Goal: Task Accomplishment & Management: Complete application form

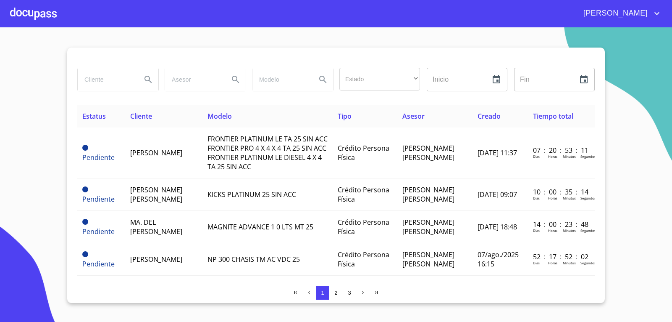
click at [44, 14] on div at bounding box center [33, 13] width 47 height 27
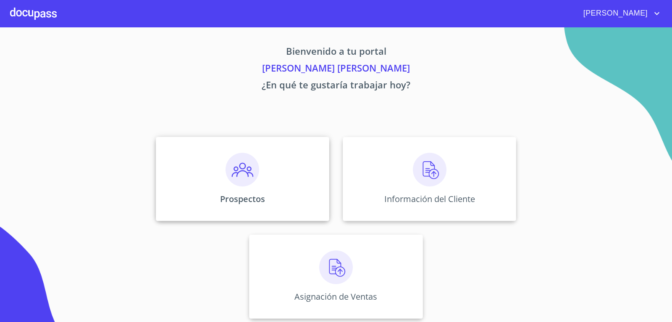
click at [244, 170] on img at bounding box center [243, 170] width 34 height 34
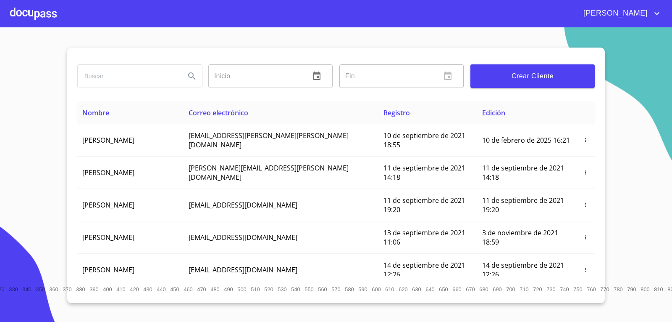
click at [544, 81] on span "Crear Cliente" at bounding box center [532, 76] width 111 height 12
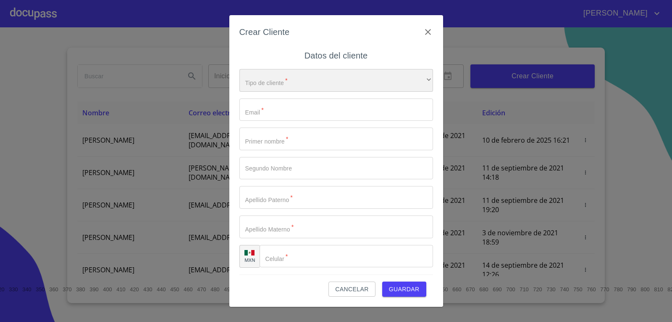
click at [284, 76] on div "​" at bounding box center [337, 80] width 194 height 23
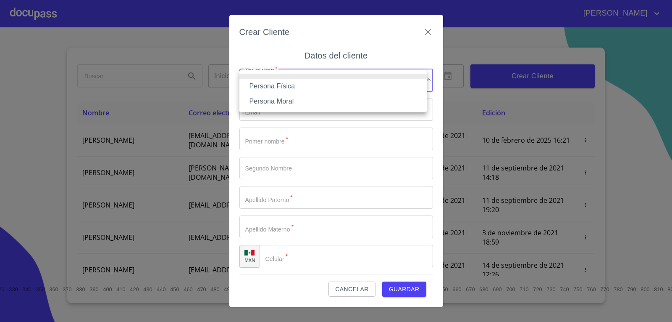
click at [304, 88] on li "Persona Física" at bounding box center [333, 86] width 187 height 15
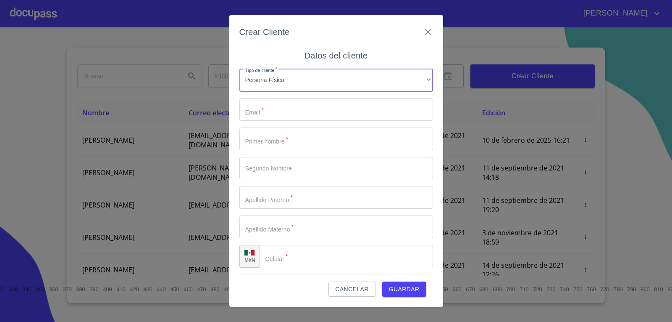
click at [299, 109] on input "Tipo de cliente   *" at bounding box center [337, 109] width 194 height 23
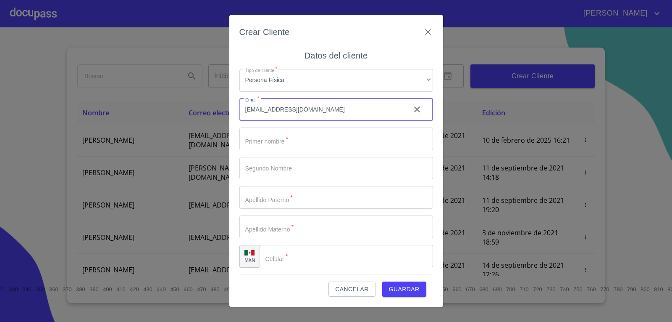
type input "[EMAIL_ADDRESS][DOMAIN_NAME]"
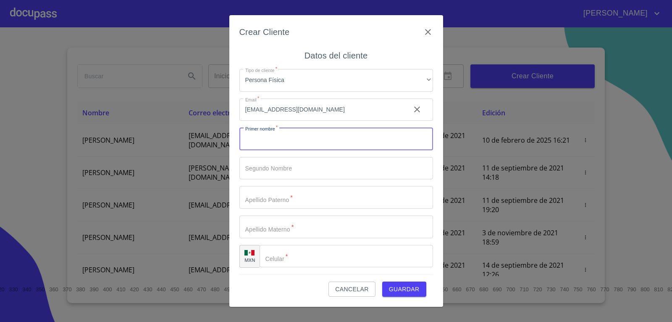
click at [297, 134] on input "Tipo de cliente   *" at bounding box center [337, 138] width 194 height 23
type input "arabella"
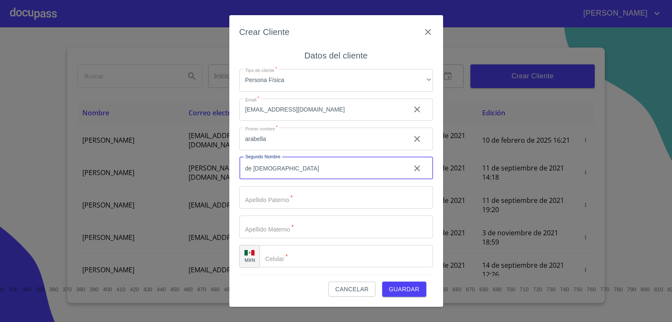
type input "de [DEMOGRAPHIC_DATA]"
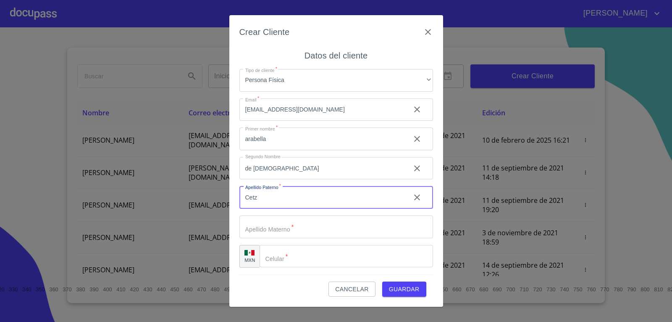
type input "Cetz"
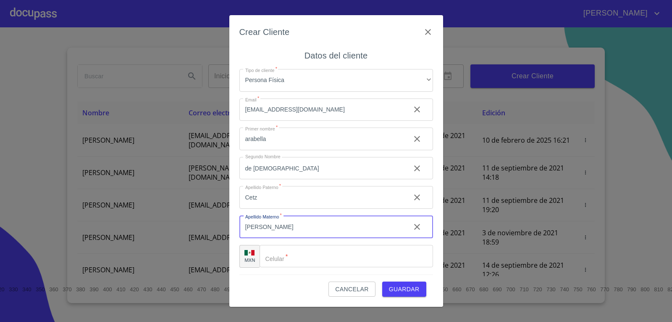
type input "[PERSON_NAME]"
click at [300, 253] on input "Tipo de cliente   *" at bounding box center [347, 256] width 174 height 23
type input "[PHONE_NUMBER]"
click at [407, 291] on span "Guardar" at bounding box center [404, 289] width 31 height 11
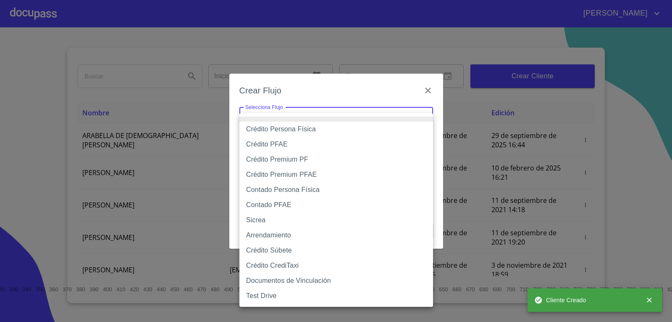
click at [372, 116] on body "[PERSON_NAME] ​ Fin ​ Crear Cliente Nombre Correo electrónico Registro Edición …" at bounding box center [336, 161] width 672 height 322
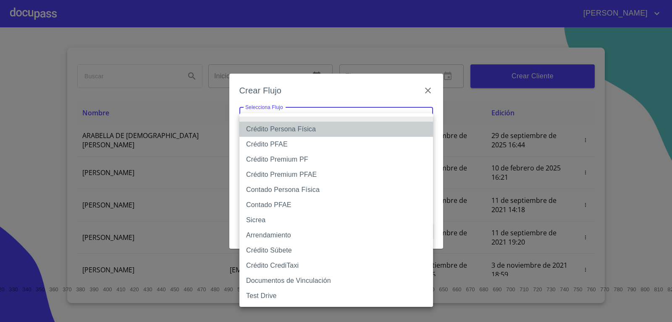
click at [351, 131] on li "Crédito Persona Física" at bounding box center [337, 128] width 194 height 15
type input "6009fb3c7d1714eb8809aa97"
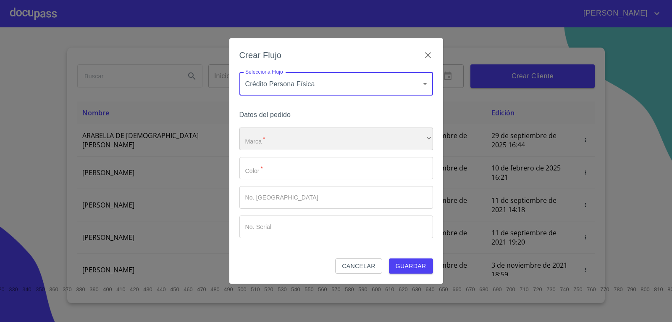
click at [316, 140] on div "​" at bounding box center [337, 138] width 194 height 23
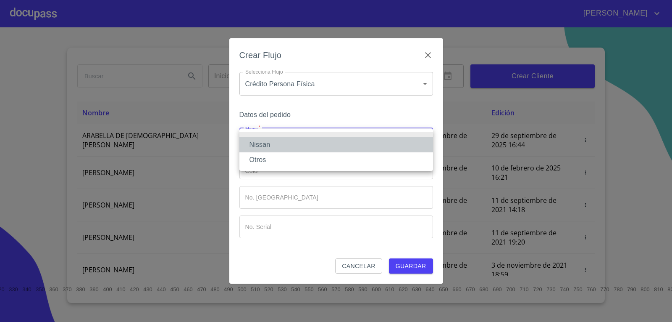
click at [313, 143] on li "Nissan" at bounding box center [337, 144] width 194 height 15
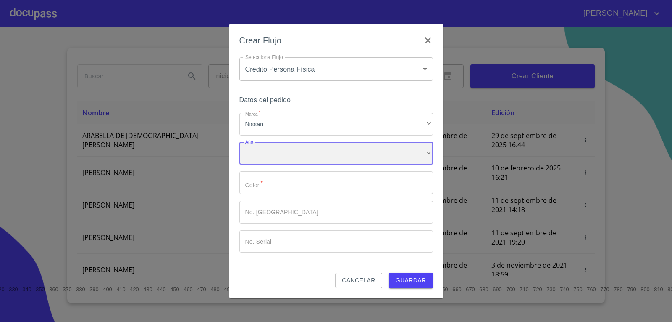
click at [311, 150] on div "​" at bounding box center [337, 153] width 194 height 23
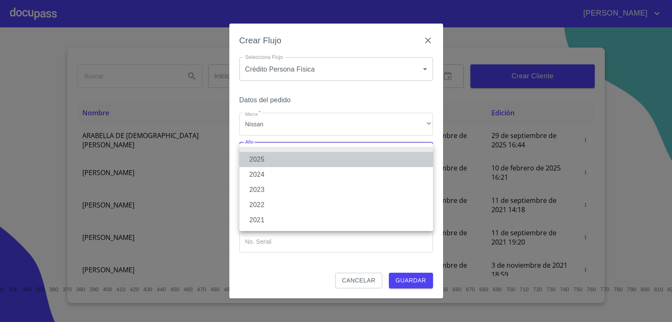
click at [310, 157] on li "2025" at bounding box center [337, 159] width 194 height 15
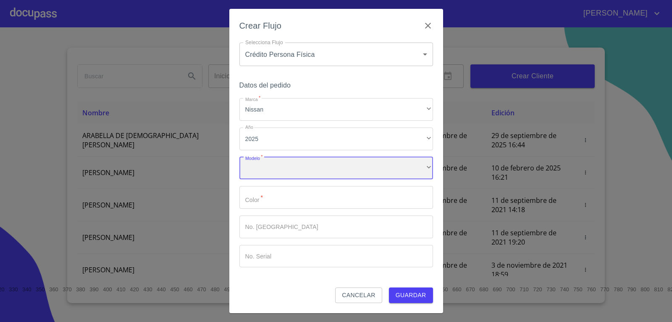
click at [304, 168] on div "​" at bounding box center [337, 168] width 194 height 23
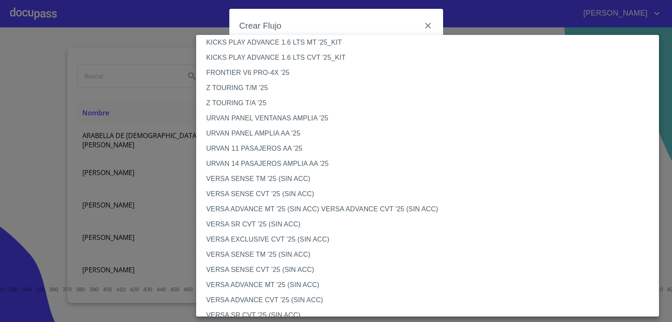
scroll to position [210, 0]
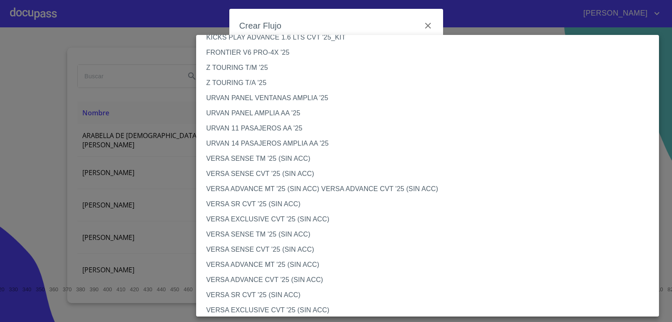
click at [246, 276] on li "VERSA ADVANCE CVT '25 (SIN ACC)" at bounding box center [430, 279] width 469 height 15
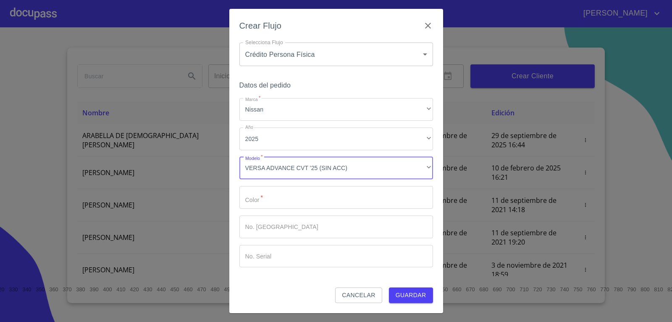
click at [261, 200] on input "Marca   *" at bounding box center [337, 197] width 194 height 23
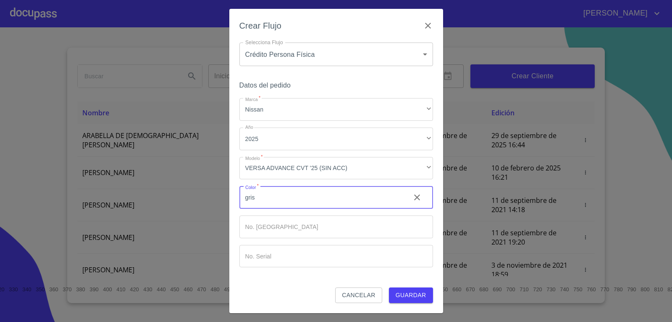
type input "gris"
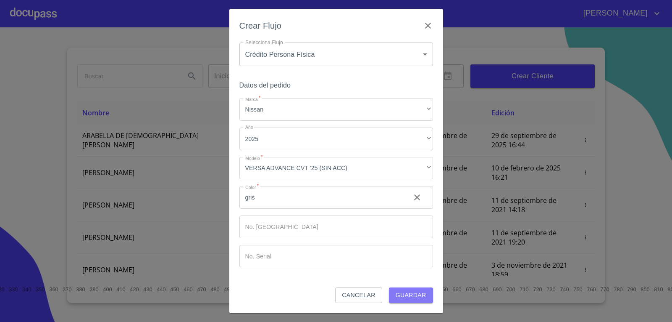
click at [417, 299] on span "Guardar" at bounding box center [411, 295] width 31 height 11
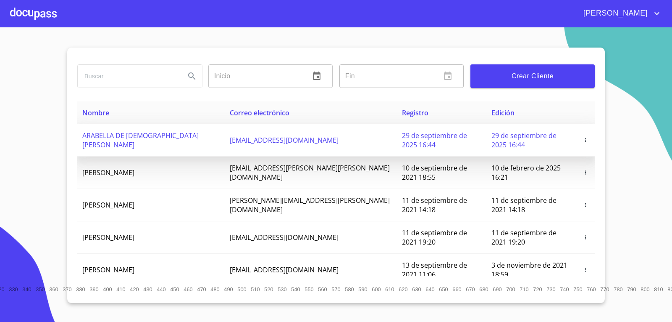
click at [397, 129] on td "29 de septiembre de 2025 16:44" at bounding box center [442, 140] width 90 height 32
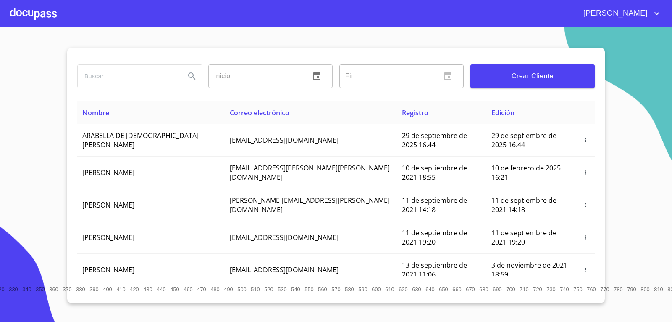
click at [47, 21] on div at bounding box center [33, 13] width 47 height 27
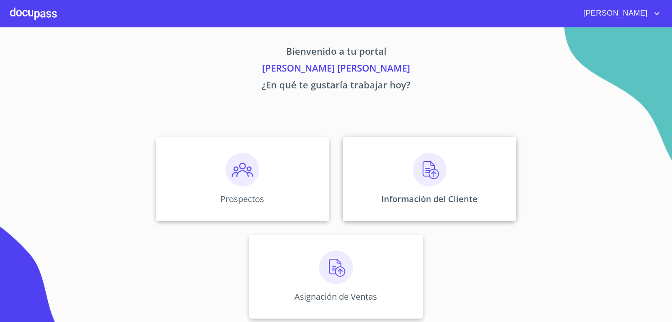
click at [434, 166] on img at bounding box center [430, 170] width 34 height 34
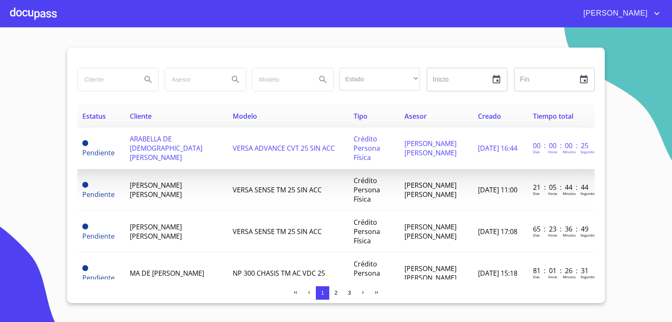
click at [302, 145] on span "VERSA ADVANCE CVT 25 SIN ACC" at bounding box center [284, 147] width 102 height 9
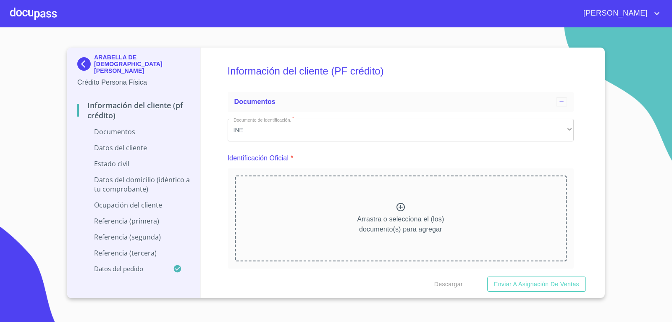
scroll to position [42, 0]
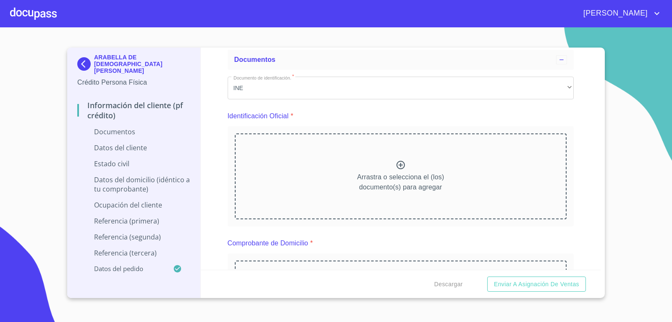
click at [397, 164] on icon at bounding box center [401, 165] width 10 height 10
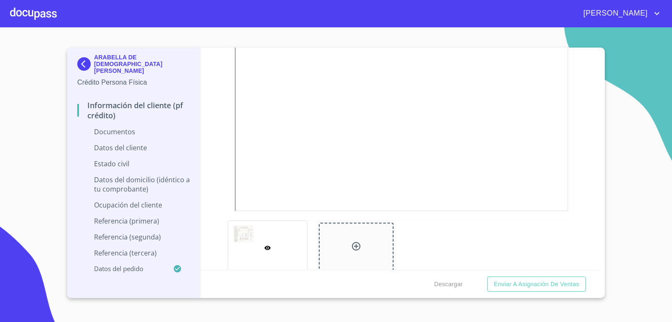
scroll to position [294, 0]
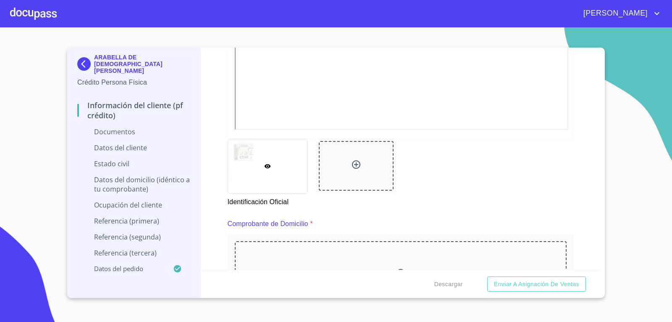
click at [345, 160] on div at bounding box center [356, 166] width 75 height 50
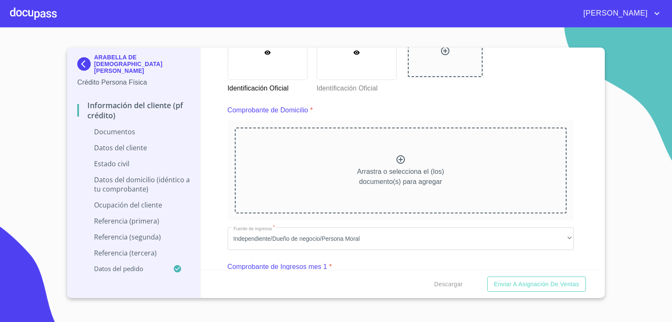
scroll to position [420, 0]
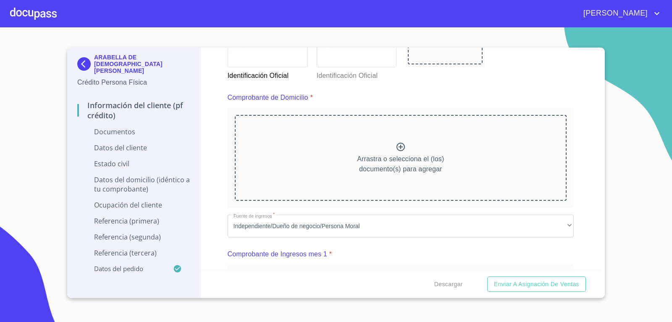
click at [396, 147] on icon at bounding box center [401, 147] width 10 height 10
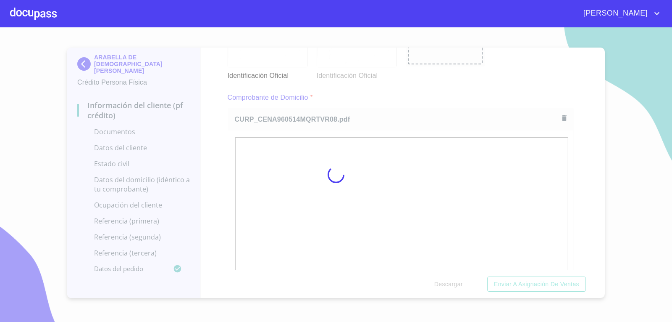
click at [599, 162] on div at bounding box center [336, 174] width 672 height 294
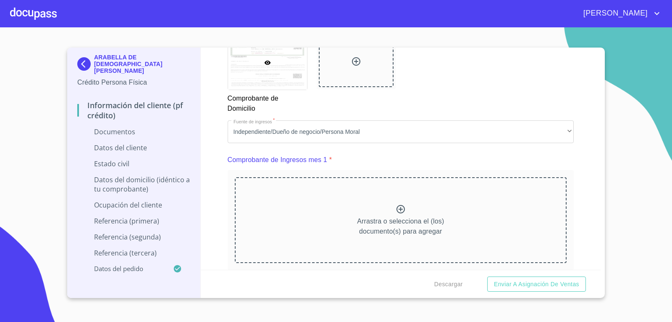
scroll to position [799, 0]
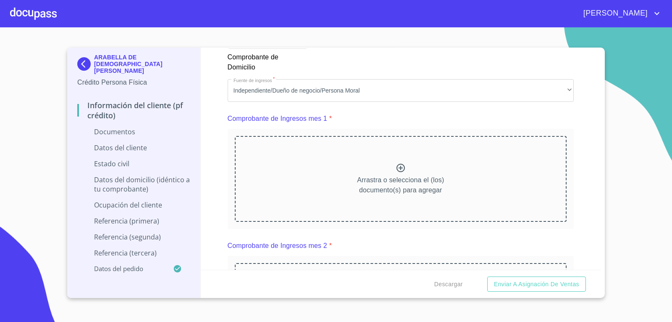
click at [398, 171] on icon at bounding box center [401, 168] width 10 height 10
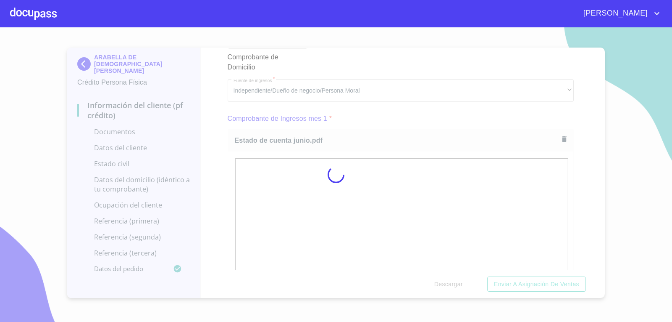
click at [584, 169] on div at bounding box center [336, 174] width 672 height 294
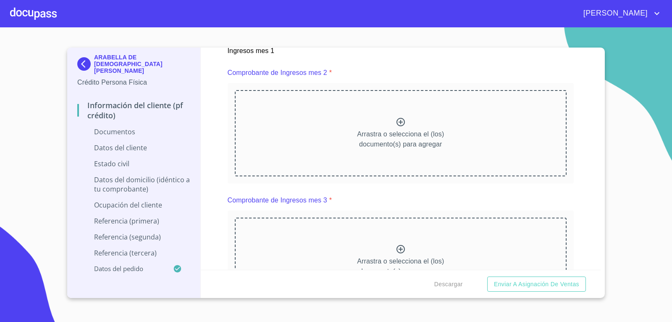
scroll to position [1219, 0]
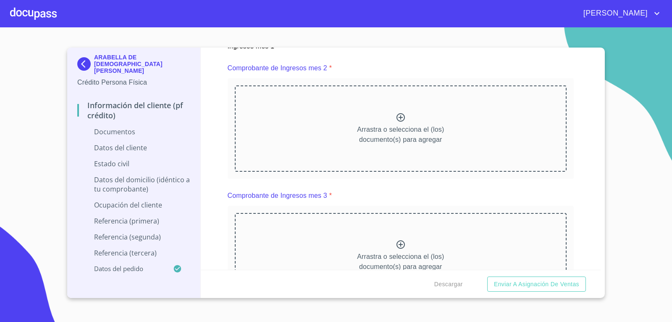
click at [398, 119] on icon at bounding box center [401, 117] width 10 height 10
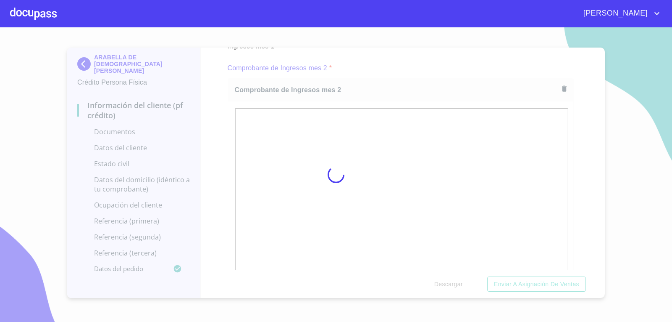
click at [593, 197] on div at bounding box center [336, 174] width 672 height 294
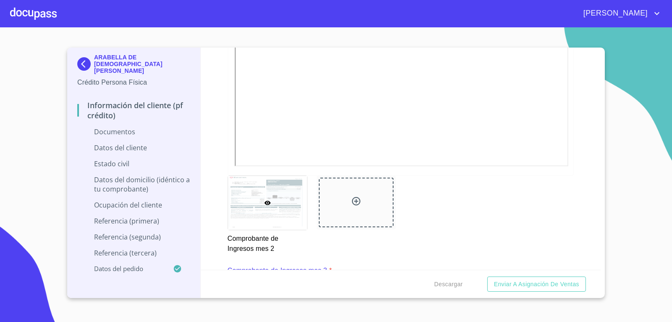
scroll to position [1513, 0]
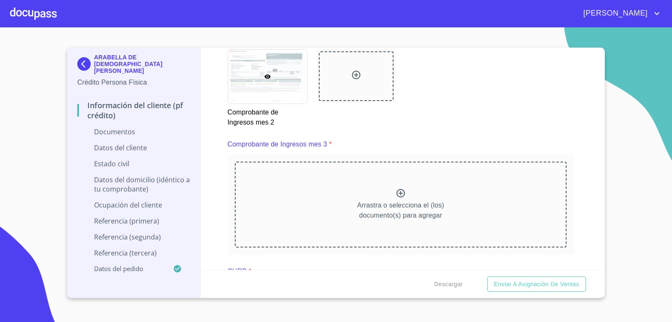
click at [397, 192] on icon at bounding box center [401, 193] width 10 height 10
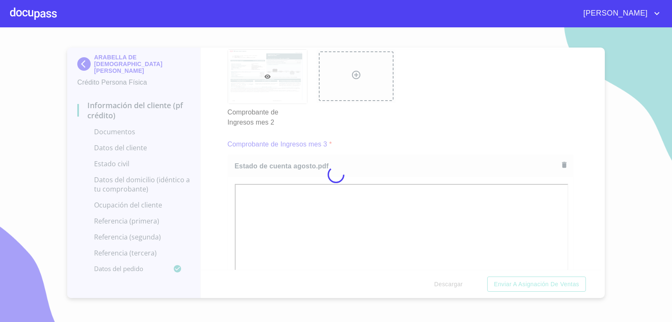
click at [227, 182] on div at bounding box center [336, 174] width 672 height 294
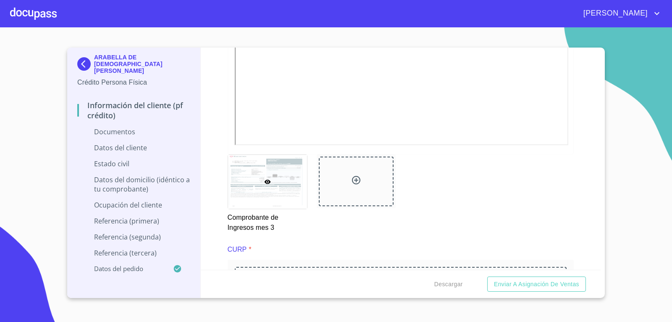
scroll to position [1849, 0]
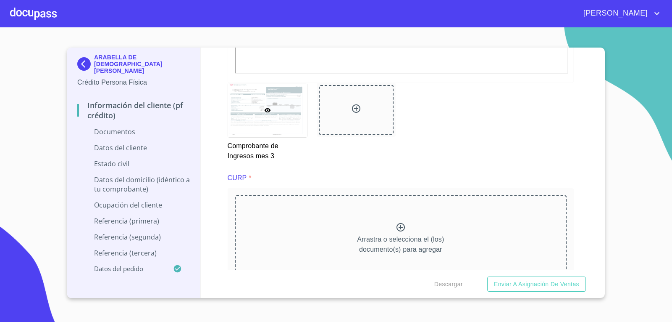
click at [397, 228] on icon at bounding box center [401, 227] width 10 height 10
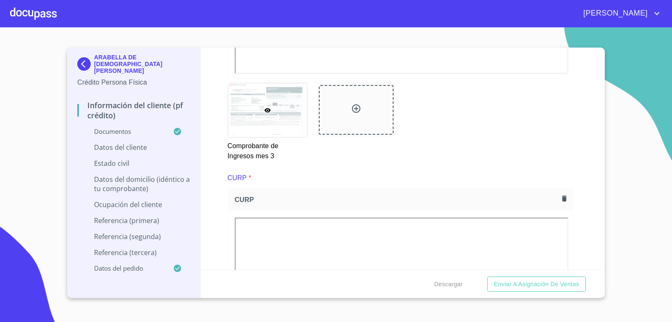
click at [224, 187] on div "Información del cliente (PF crédito) Documentos Documento de identificación.   …" at bounding box center [401, 158] width 401 height 222
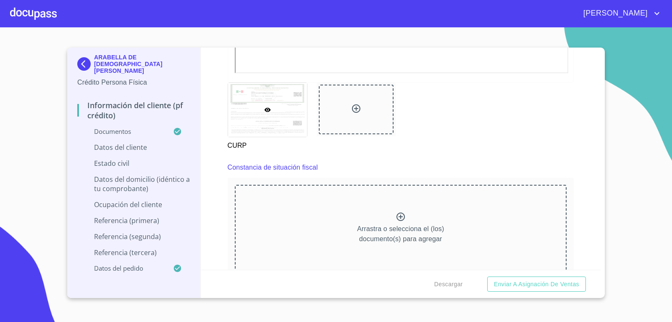
scroll to position [2270, 0]
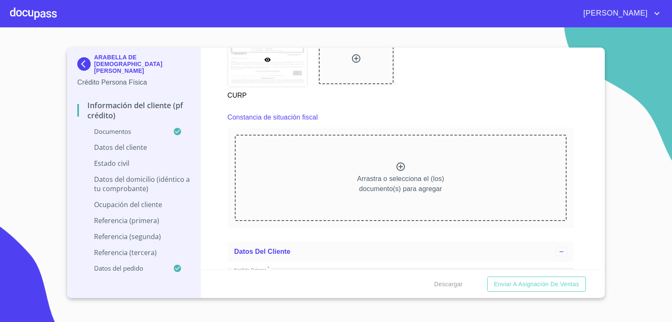
click at [399, 170] on icon at bounding box center [401, 166] width 8 height 8
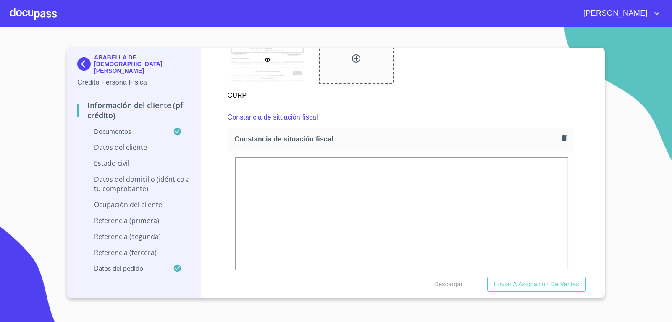
click at [213, 201] on div "Información del cliente (PF crédito) Documentos Documento de identificación.   …" at bounding box center [401, 158] width 401 height 222
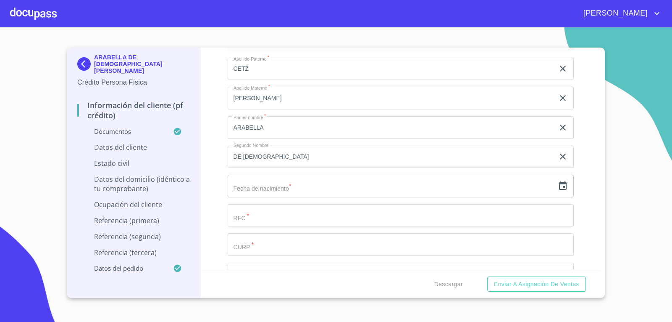
scroll to position [2774, 0]
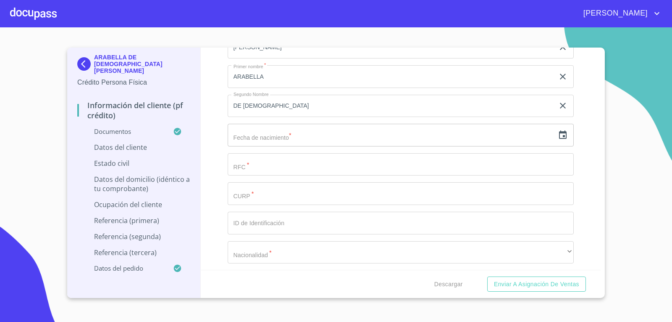
click at [558, 137] on icon "button" at bounding box center [563, 135] width 10 height 10
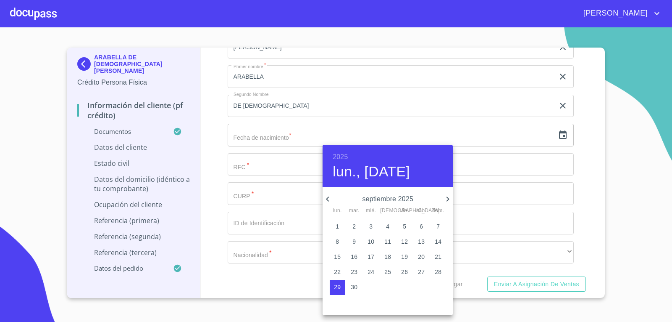
click at [340, 159] on h6 "2025" at bounding box center [340, 157] width 15 height 12
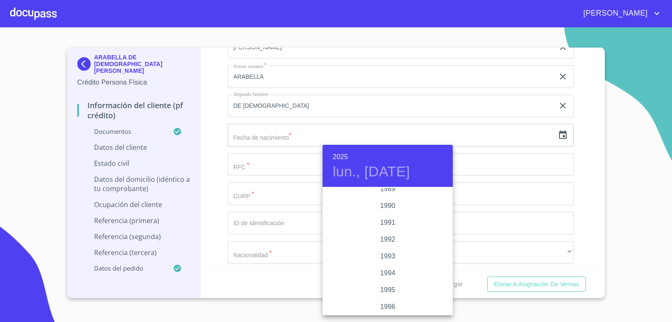
scroll to position [1126, 0]
click at [389, 262] on div "1996" at bounding box center [388, 263] width 130 height 17
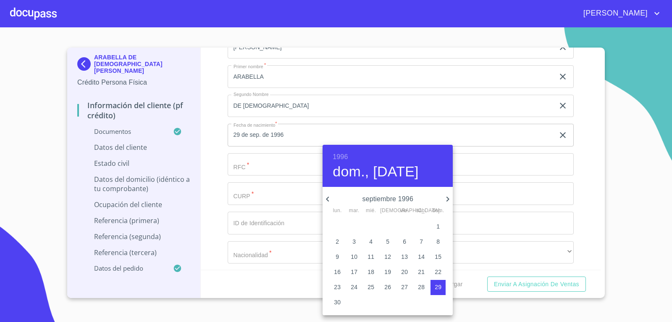
click at [330, 200] on icon "button" at bounding box center [328, 199] width 10 height 10
click at [353, 253] on p "14" at bounding box center [354, 256] width 7 height 8
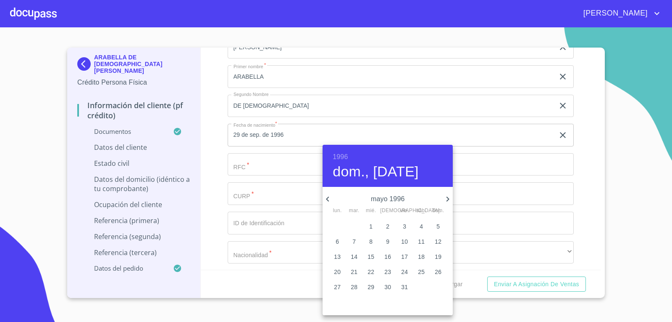
type input "14 de may. de 1996"
click at [294, 163] on div at bounding box center [336, 161] width 672 height 322
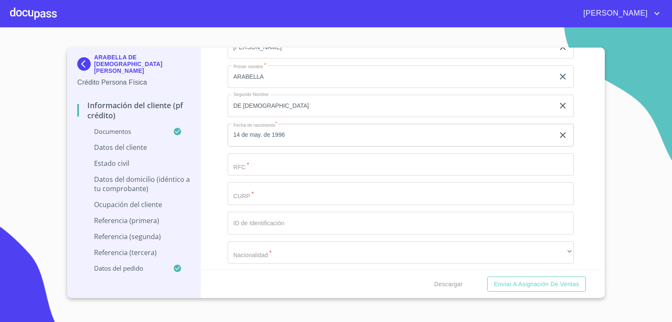
click at [294, 163] on input "Documento de identificación.   *" at bounding box center [401, 164] width 347 height 23
type input "CENA960514745"
click at [277, 200] on input "Documento de identificación.   *" at bounding box center [401, 193] width 347 height 23
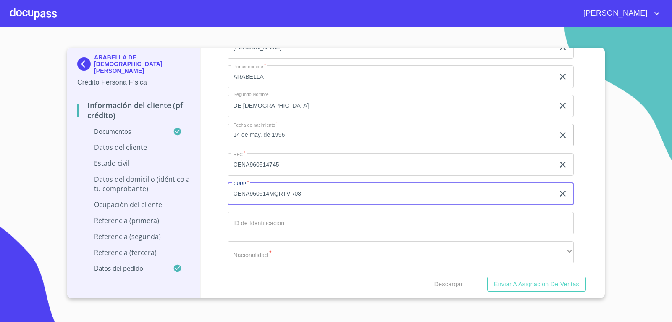
type input "CENA960514MQRTVR08"
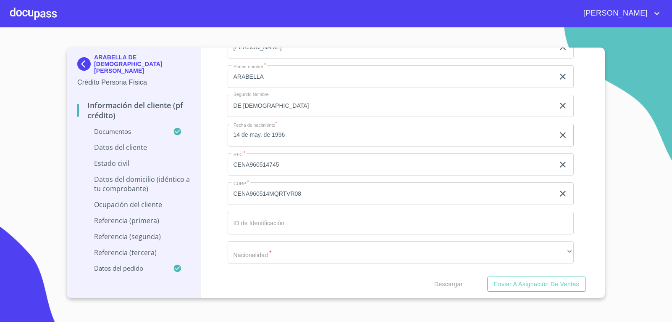
click at [214, 205] on div "Información del cliente (PF crédito) Documentos Documento de identificación.   …" at bounding box center [401, 158] width 401 height 222
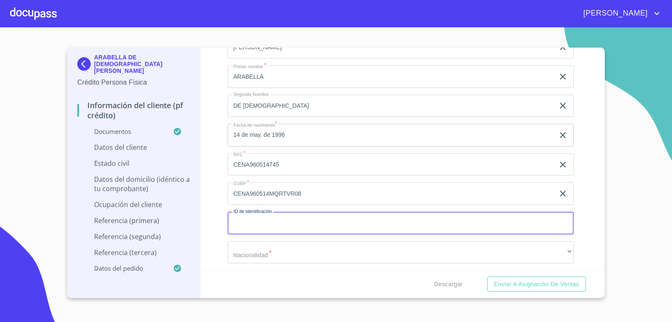
click at [250, 224] on input "Documento de identificación.   *" at bounding box center [401, 222] width 347 height 23
type input "2673367026"
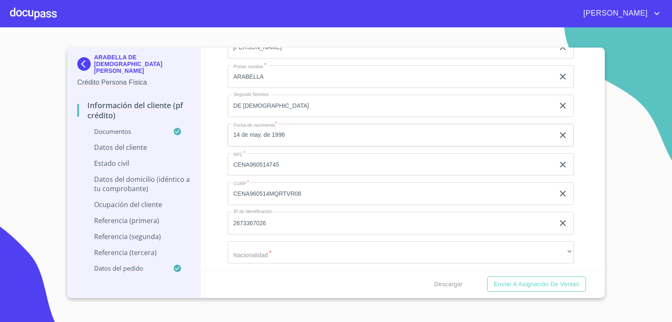
click at [216, 193] on div "Información del cliente (PF crédito) Documentos Documento de identificación.   …" at bounding box center [401, 158] width 401 height 222
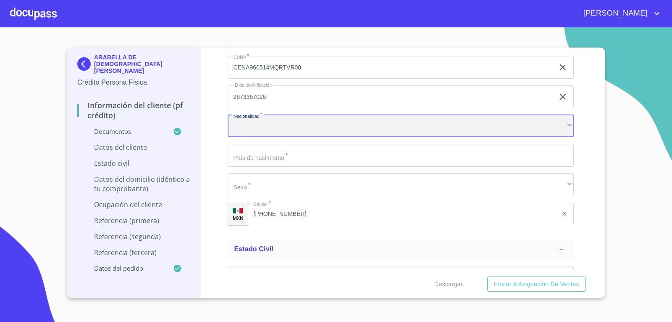
click at [271, 124] on div "​" at bounding box center [401, 126] width 347 height 23
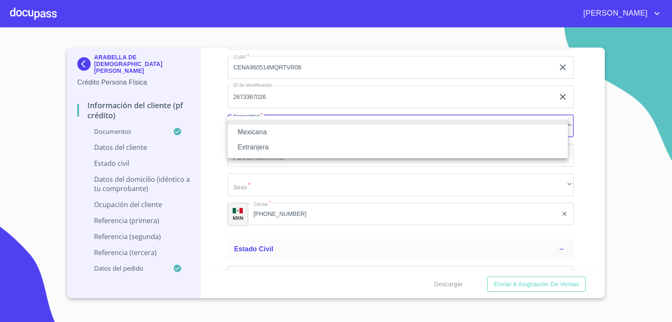
click at [272, 129] on li "Mexicana" at bounding box center [398, 131] width 340 height 15
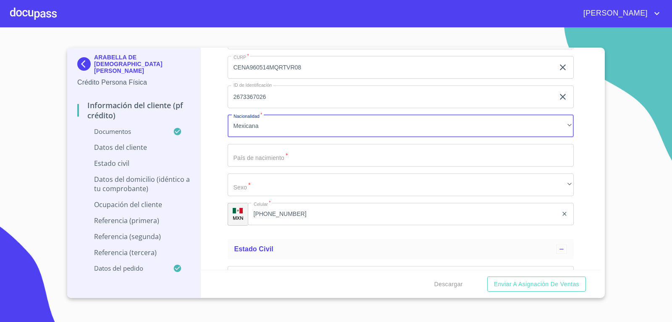
click at [290, 156] on input "Documento de identificación.   *" at bounding box center [401, 155] width 347 height 23
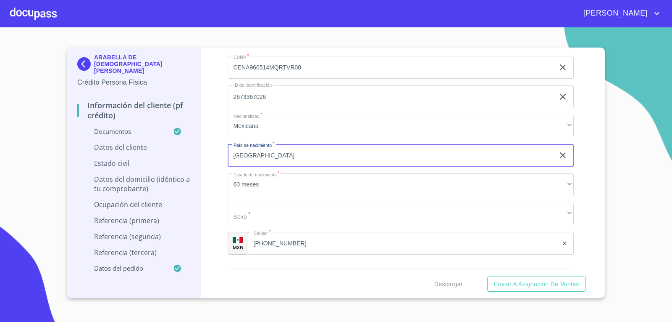
type input "[GEOGRAPHIC_DATA]"
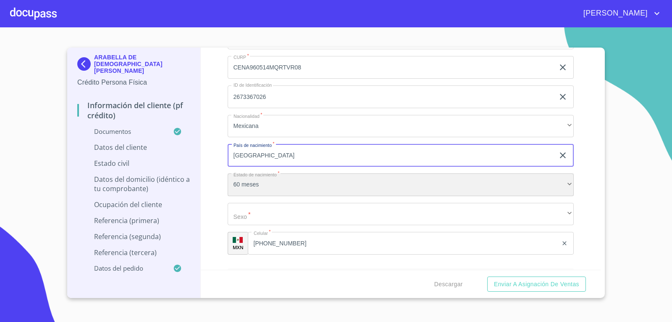
click at [257, 185] on div "60 meses" at bounding box center [401, 184] width 347 height 23
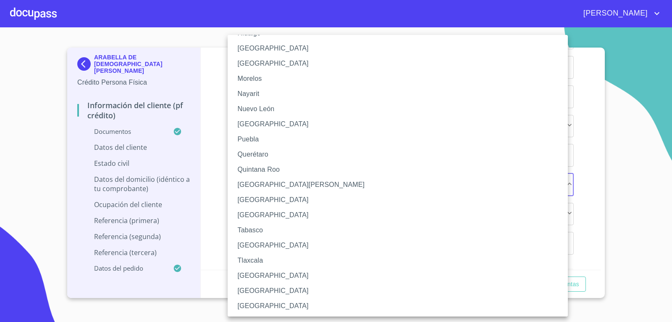
scroll to position [215, 0]
click at [277, 166] on li "Quintana Roo" at bounding box center [401, 168] width 347 height 15
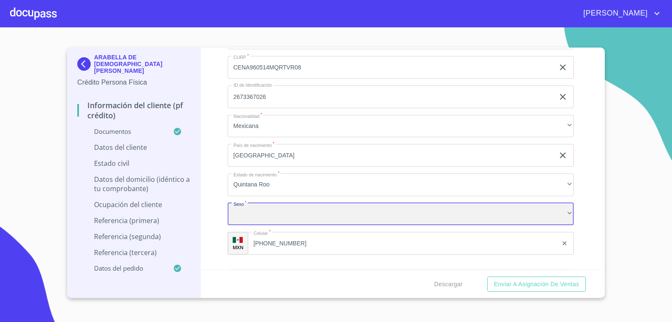
click at [324, 208] on div "​" at bounding box center [401, 214] width 347 height 23
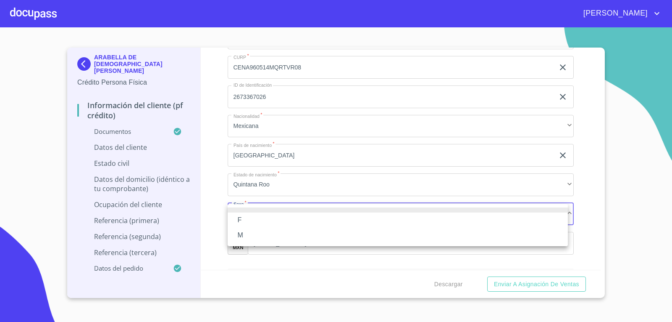
click at [302, 219] on li "F" at bounding box center [398, 219] width 340 height 15
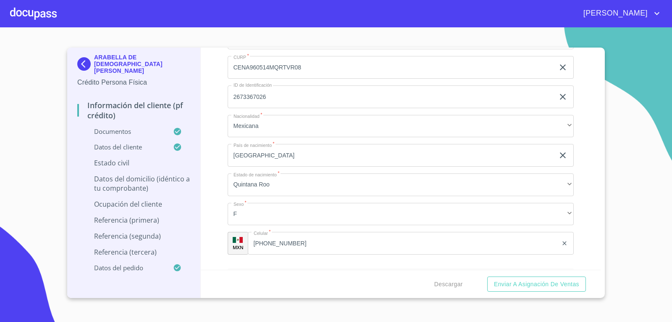
click at [218, 203] on div "Información del cliente (PF crédito) Documentos Documento de identificación.   …" at bounding box center [401, 158] width 401 height 222
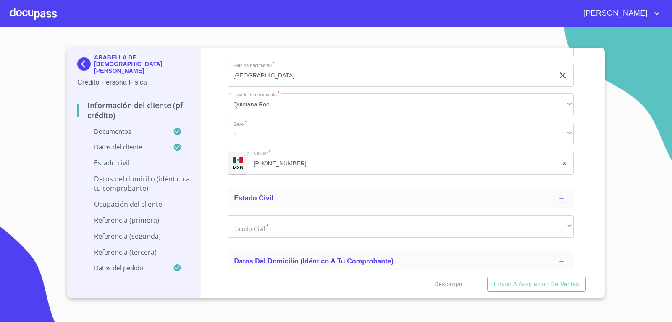
scroll to position [3026, 0]
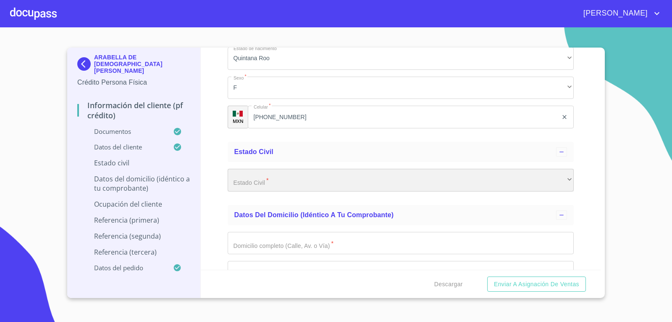
click at [290, 177] on div "​" at bounding box center [401, 180] width 347 height 23
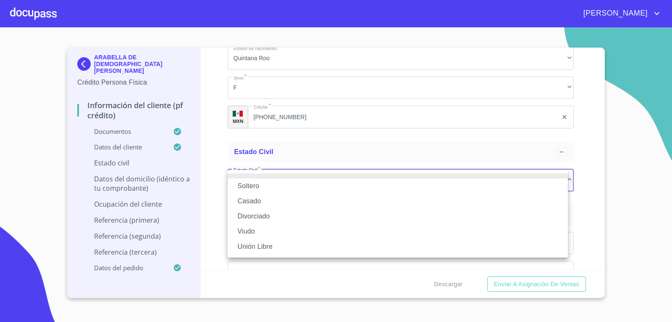
click at [272, 187] on li "Soltero" at bounding box center [398, 185] width 340 height 15
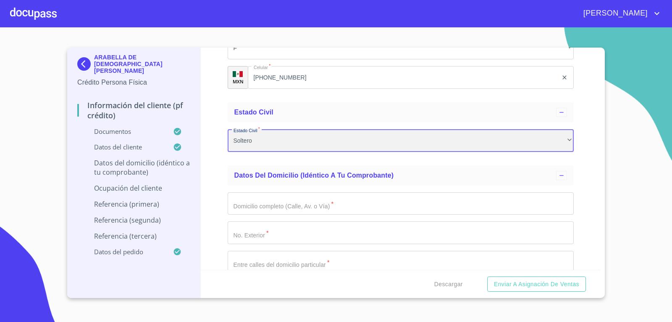
scroll to position [3110, 0]
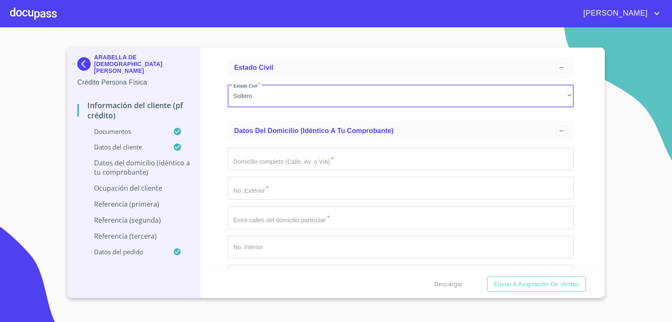
click at [315, 168] on input "Documento de identificación.   *" at bounding box center [401, 159] width 347 height 23
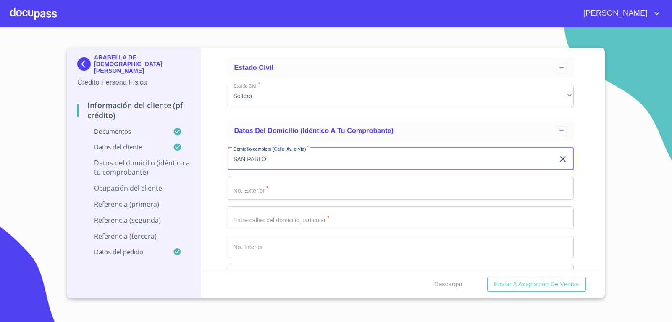
type input "SAN PABLO"
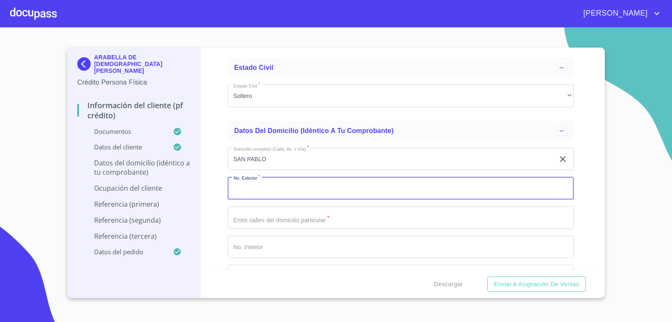
click at [282, 195] on input "Documento de identificación.   *" at bounding box center [401, 188] width 347 height 23
type input "419"
click at [287, 214] on input "Documento de identificación.   *" at bounding box center [401, 217] width 347 height 23
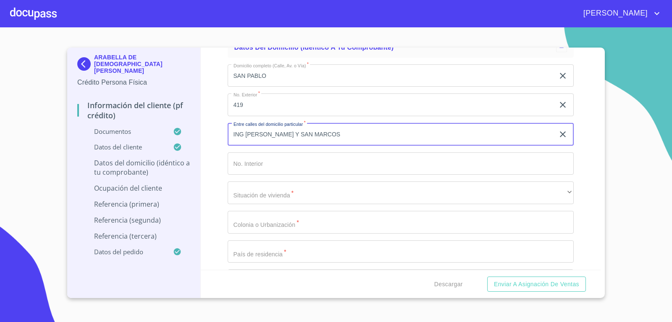
scroll to position [3194, 0]
type input "ING [PERSON_NAME] Y SAN MARCOS"
click at [312, 204] on div "Domicilio completo (Calle, Av. o Vía)   * SAN PABLO ​ No. Exterior   * 419 ​ E…" at bounding box center [401, 221] width 347 height 329
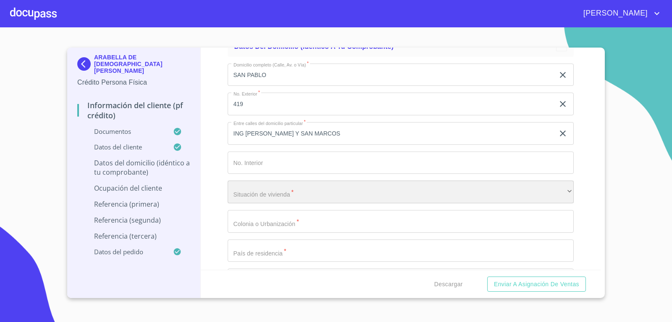
click at [315, 186] on div "​" at bounding box center [401, 191] width 347 height 23
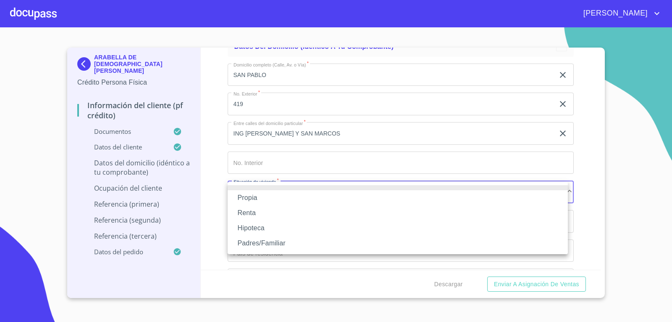
click at [299, 211] on li "Renta" at bounding box center [398, 212] width 340 height 15
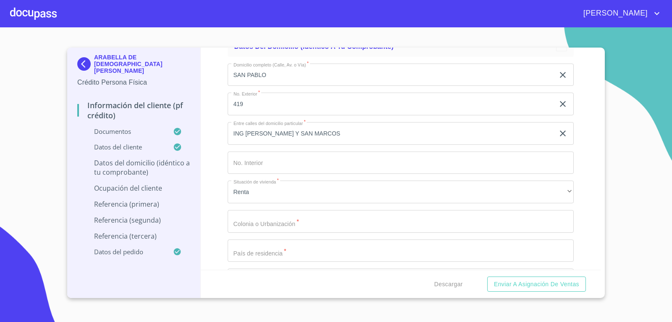
click at [197, 177] on div "ARABELLA DE [PERSON_NAME] Crédito Persona Física Información del cliente (PF cr…" at bounding box center [134, 172] width 134 height 250
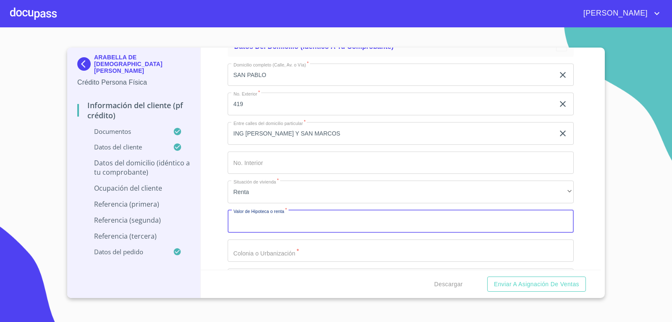
click at [280, 222] on input "Documento de identificación.   *" at bounding box center [401, 221] width 347 height 23
type input "$3,000"
click at [208, 219] on div "Información del cliente (PF crédito) Documentos Documento de identificación.   …" at bounding box center [401, 158] width 401 height 222
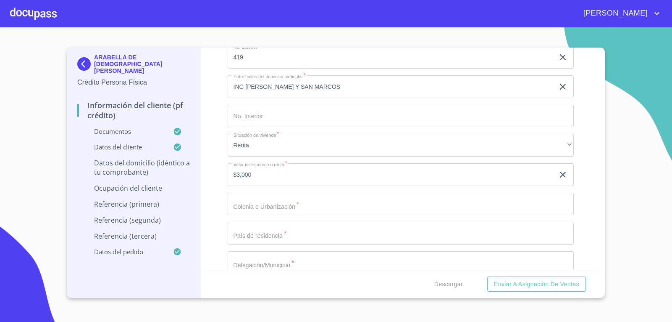
scroll to position [3278, 0]
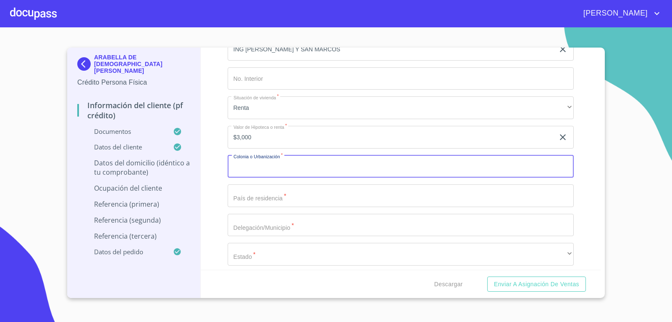
click at [258, 171] on input "Documento de identificación.   *" at bounding box center [401, 166] width 347 height 23
type input "LOS CAJETES"
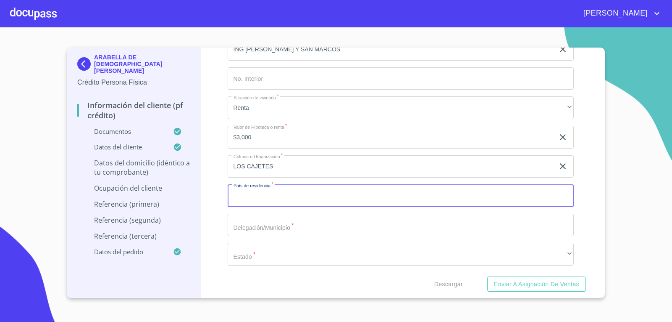
click at [258, 189] on input "Documento de identificación.   *" at bounding box center [401, 195] width 347 height 23
type input "[GEOGRAPHIC_DATA]"
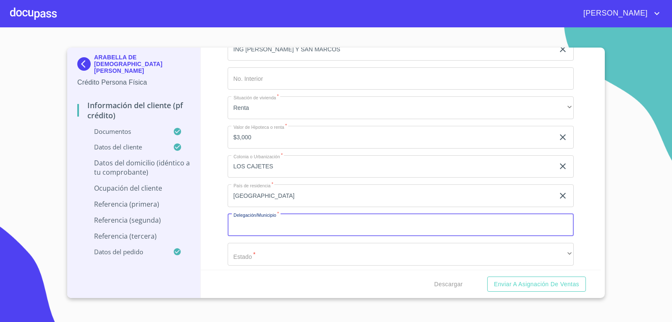
click at [264, 226] on input "Documento de identificación.   *" at bounding box center [401, 225] width 347 height 23
type input "ZAPOPAN"
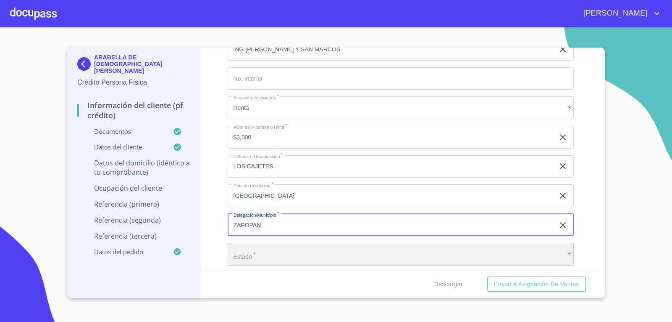
click at [269, 250] on div "​" at bounding box center [401, 254] width 347 height 23
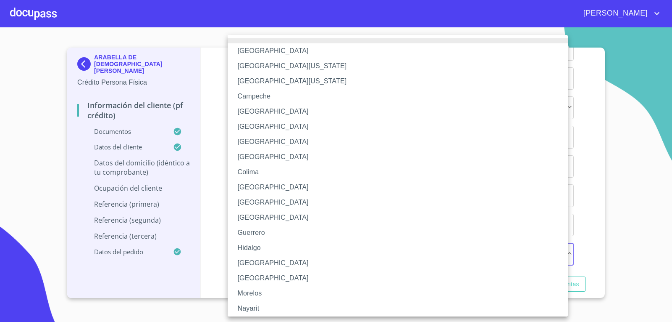
click at [282, 260] on li "[GEOGRAPHIC_DATA]" at bounding box center [401, 262] width 347 height 15
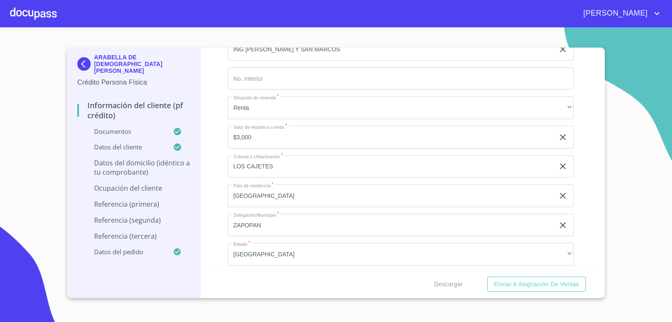
click at [222, 239] on div "Información del cliente (PF crédito) Documentos Documento de identificación.   …" at bounding box center [401, 158] width 401 height 222
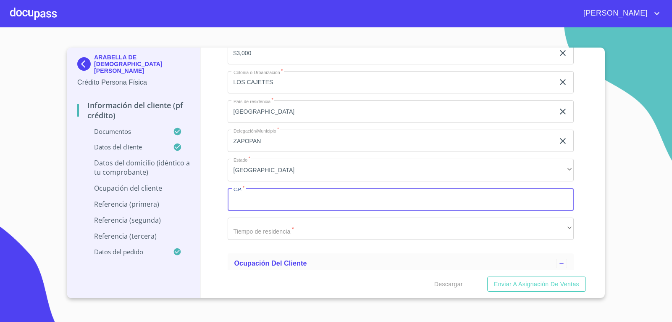
click at [270, 203] on input "Documento de identificación.   *" at bounding box center [401, 199] width 347 height 23
type input "45234"
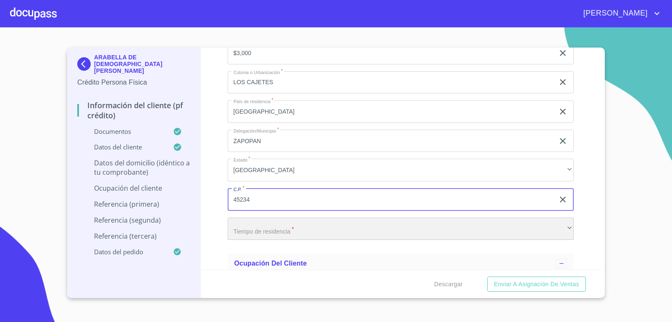
click at [279, 221] on div "​" at bounding box center [401, 228] width 347 height 23
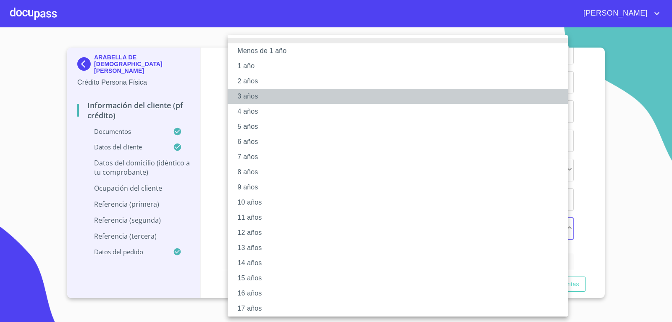
click at [256, 92] on li "3 años" at bounding box center [401, 96] width 347 height 15
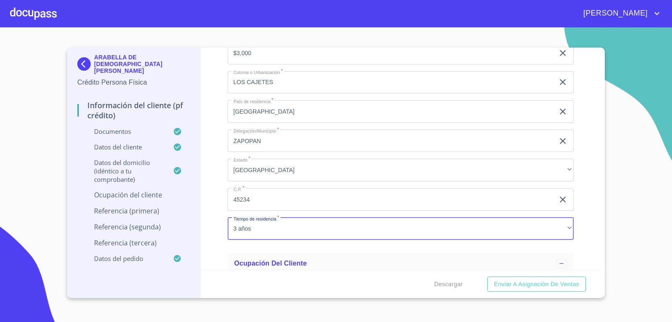
click at [218, 141] on div "Información del cliente (PF crédito) Documentos Documento de identificación.   …" at bounding box center [401, 158] width 401 height 222
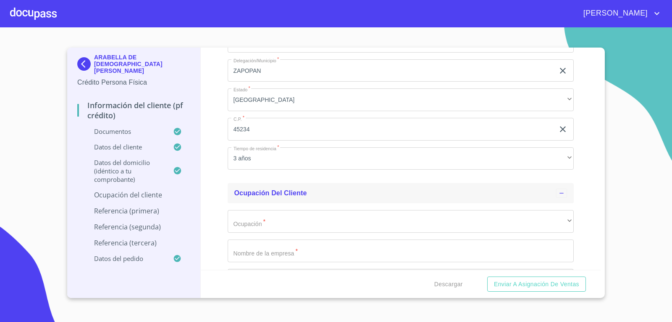
scroll to position [3488, 0]
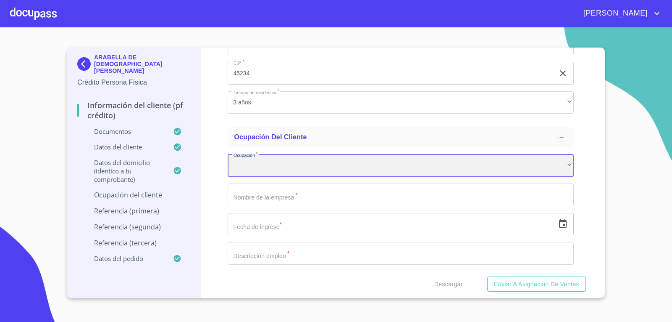
click at [278, 160] on div "​" at bounding box center [401, 165] width 347 height 23
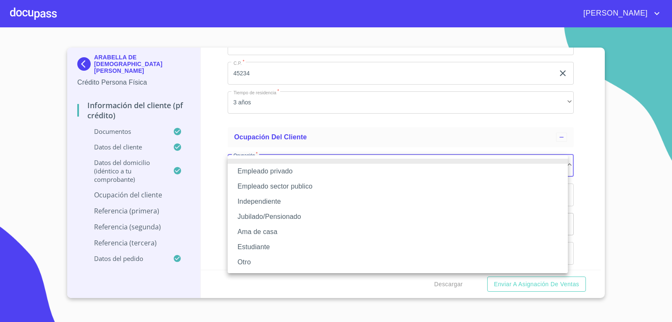
click at [279, 206] on li "Independiente" at bounding box center [398, 201] width 340 height 15
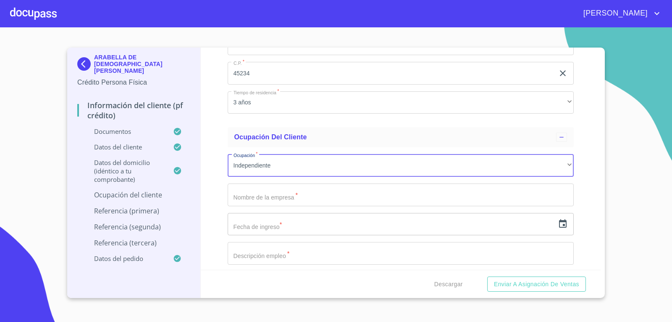
click at [274, 198] on input "Documento de identificación.   *" at bounding box center [401, 194] width 347 height 23
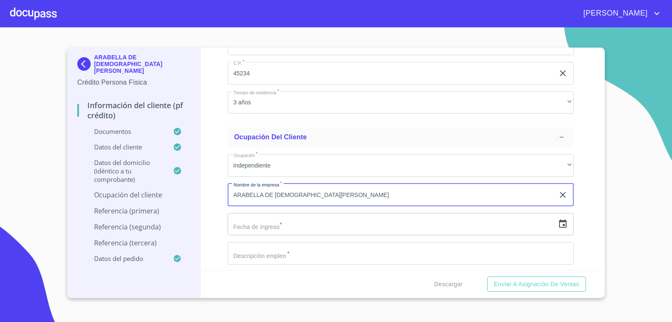
type input "ARABELLA DE [DEMOGRAPHIC_DATA][PERSON_NAME]"
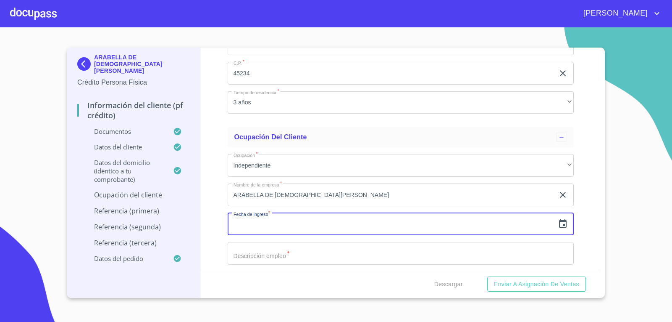
drag, startPoint x: 270, startPoint y: 224, endPoint x: 280, endPoint y: 223, distance: 10.2
click at [270, 224] on input "text" at bounding box center [391, 224] width 327 height 23
click at [558, 223] on icon "button" at bounding box center [563, 224] width 10 height 10
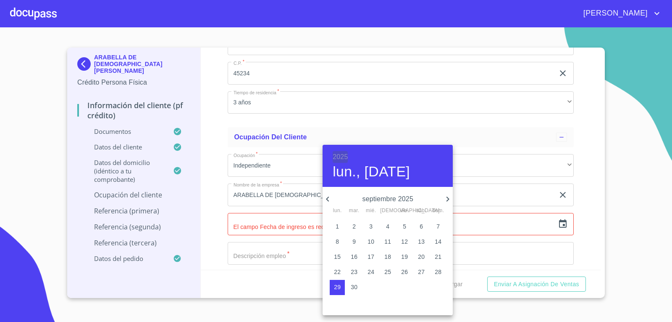
click at [340, 155] on h6 "2025" at bounding box center [340, 157] width 15 height 12
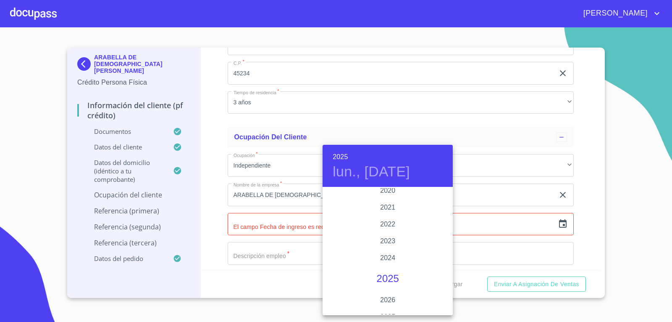
scroll to position [1589, 0]
click at [389, 202] on div "2020" at bounding box center [388, 204] width 130 height 17
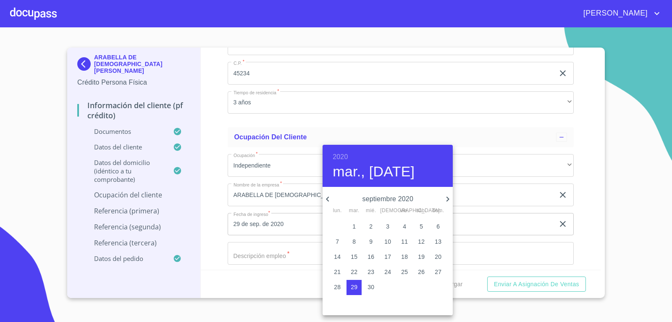
click at [358, 224] on span "1" at bounding box center [354, 226] width 15 height 8
click at [330, 155] on div "[DATE], [DATE]" at bounding box center [388, 166] width 130 height 42
click at [334, 156] on h6 "2020" at bounding box center [340, 157] width 15 height 12
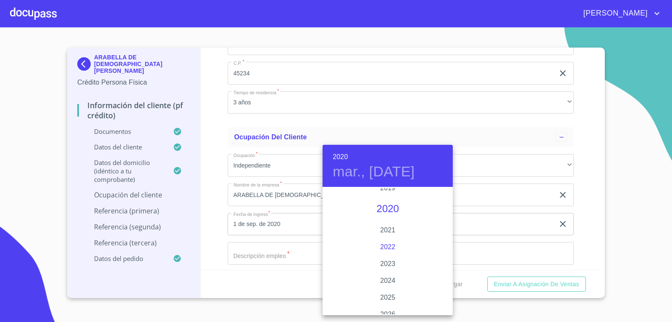
click at [386, 246] on div "2022" at bounding box center [388, 246] width 130 height 17
type input "1 de sep. de 2022"
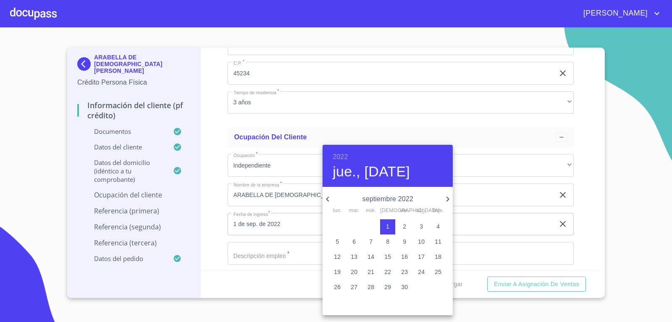
click at [210, 188] on div at bounding box center [336, 161] width 672 height 322
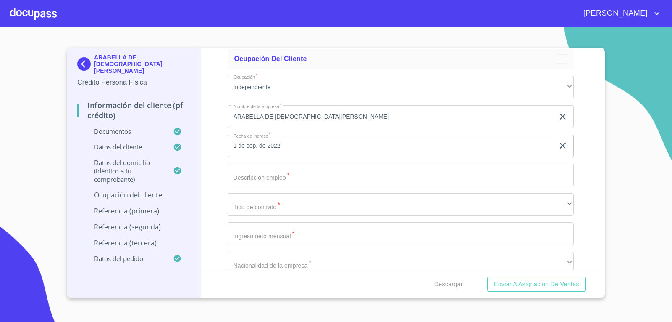
scroll to position [3573, 0]
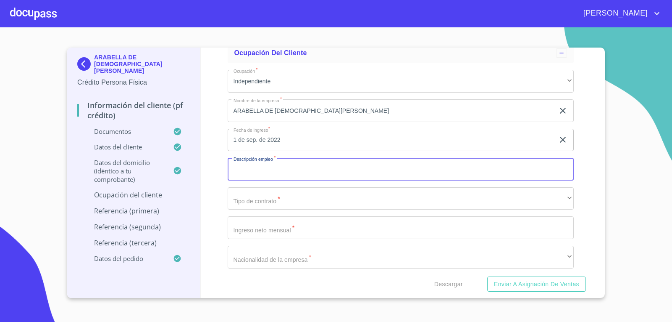
click at [301, 175] on input "Documento de identificación.   *" at bounding box center [401, 169] width 347 height 23
type input "BOUTIQUE DE ROPA"
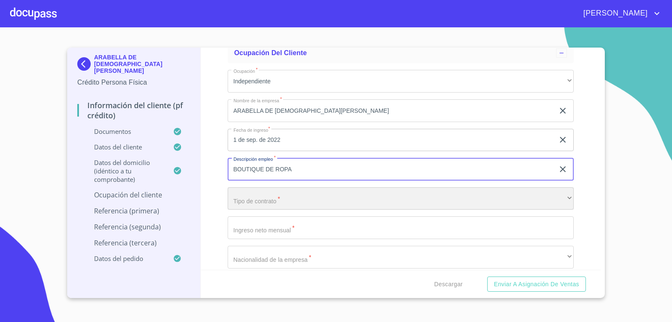
click at [348, 196] on div "​" at bounding box center [401, 198] width 347 height 23
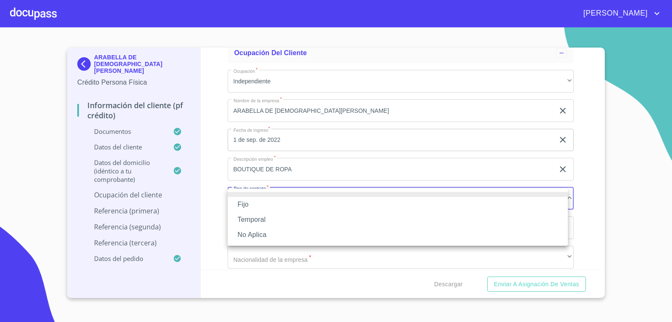
click at [341, 231] on li "No Aplica" at bounding box center [398, 234] width 340 height 15
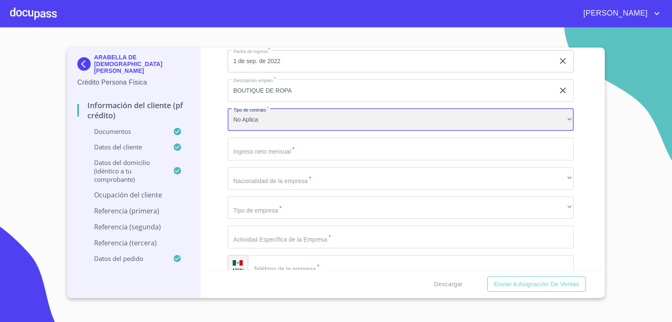
scroll to position [3657, 0]
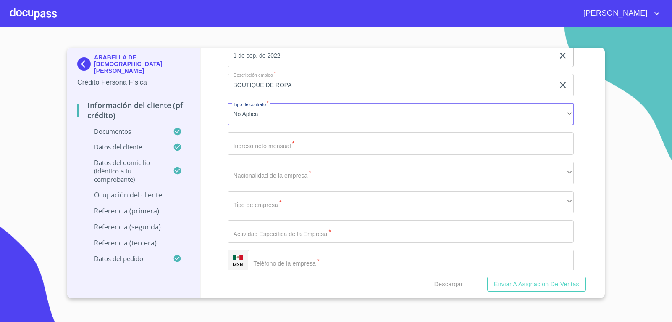
click at [293, 141] on input "Documento de identificación.   *" at bounding box center [401, 143] width 347 height 23
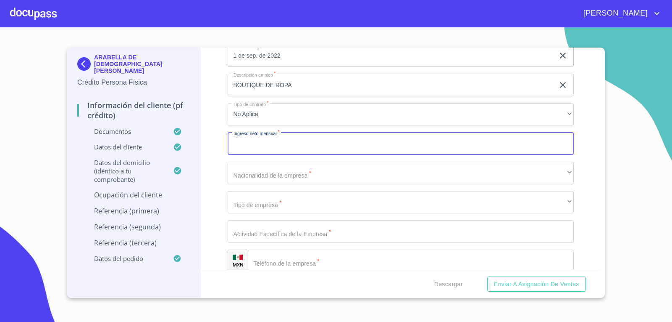
type input "3"
type input "40000"
click at [220, 157] on div "Información del cliente (PF crédito) Documentos Documento de identificación.   …" at bounding box center [401, 158] width 401 height 222
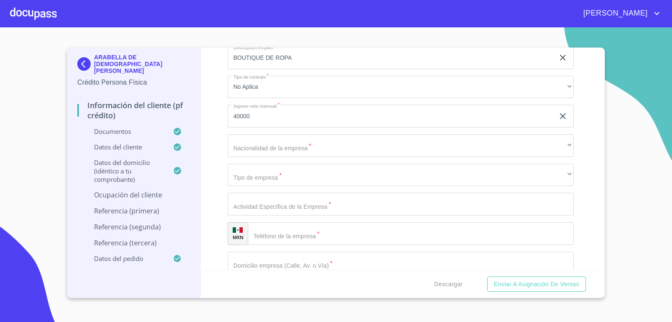
scroll to position [3699, 0]
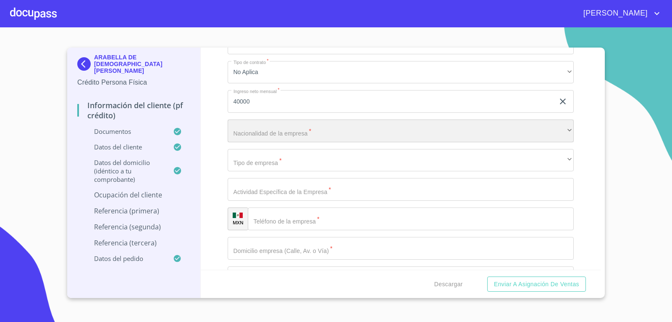
click at [277, 127] on div "​" at bounding box center [401, 130] width 347 height 23
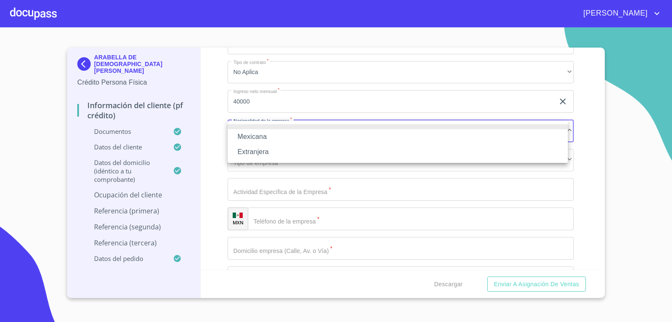
click at [287, 137] on li "Mexicana" at bounding box center [398, 136] width 340 height 15
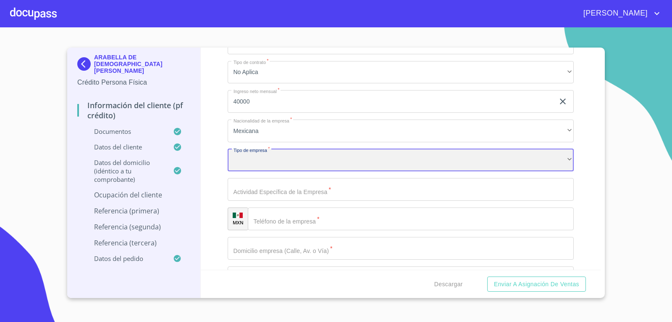
click at [299, 160] on div "​" at bounding box center [401, 160] width 347 height 23
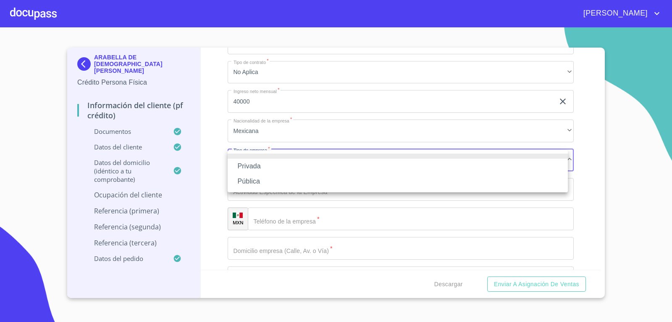
click at [303, 169] on li "Privada" at bounding box center [398, 165] width 340 height 15
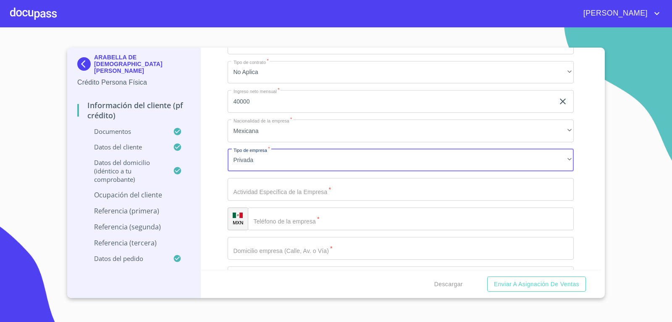
click at [275, 193] on input "Documento de identificación.   *" at bounding box center [401, 189] width 347 height 23
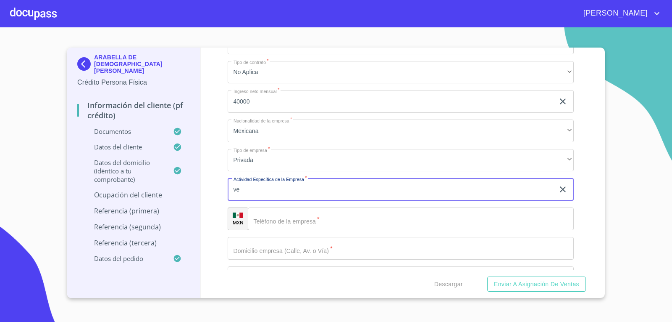
type input "v"
type input "local de venta de ropa"
click at [336, 219] on input "Documento de identificación.   *" at bounding box center [411, 218] width 327 height 23
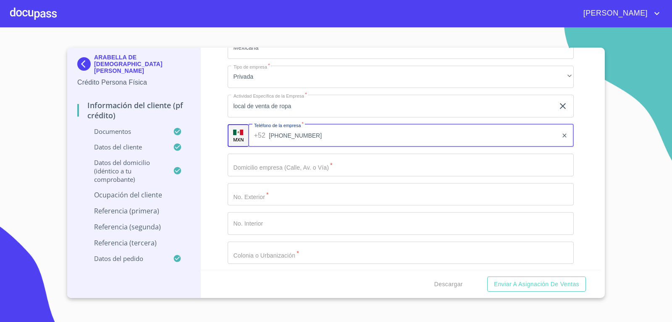
scroll to position [3783, 0]
type input "[PHONE_NUMBER]"
click at [300, 161] on input "Documento de identificación.   *" at bounding box center [401, 164] width 347 height 23
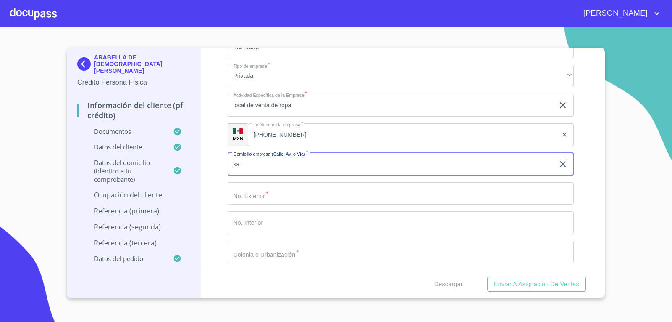
type input "s"
type input "S"
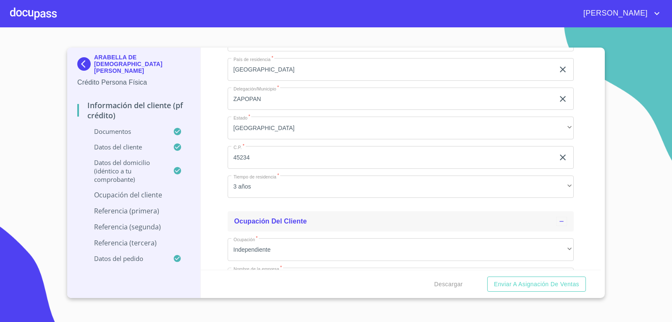
scroll to position [3278, 0]
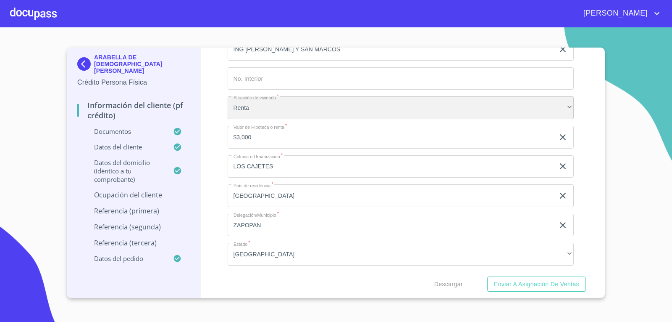
click at [286, 103] on div "Renta" at bounding box center [401, 107] width 347 height 23
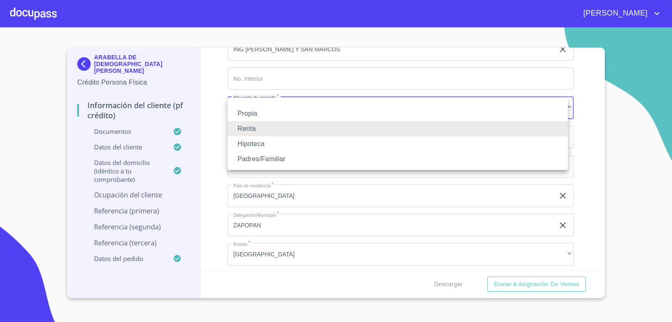
click at [300, 115] on li "Propia" at bounding box center [398, 113] width 340 height 15
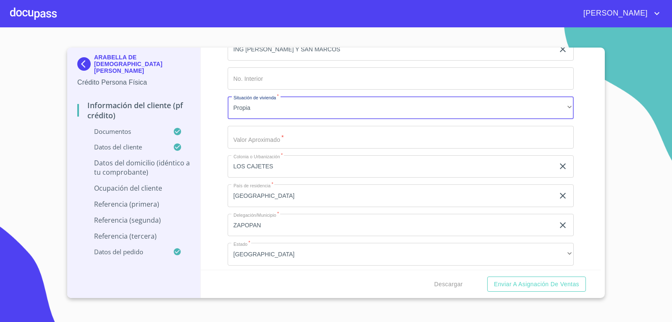
click at [218, 145] on div "Información del cliente (PF crédito) Documentos Documento de identificación.   …" at bounding box center [401, 158] width 401 height 222
click at [285, 144] on input "Documento de identificación.   *" at bounding box center [401, 137] width 347 height 23
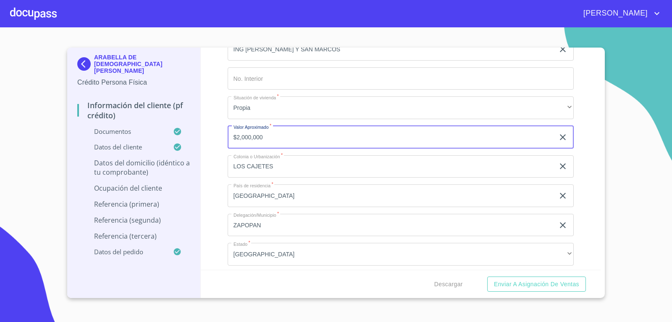
type input "$2,000,000"
click at [214, 192] on div "Información del cliente (PF crédito) Documentos Documento de identificación.   …" at bounding box center [401, 158] width 401 height 222
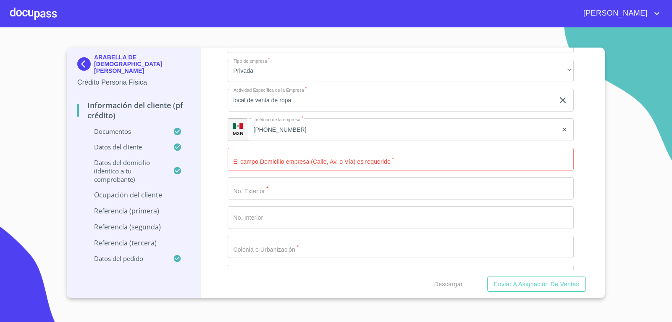
scroll to position [3783, 0]
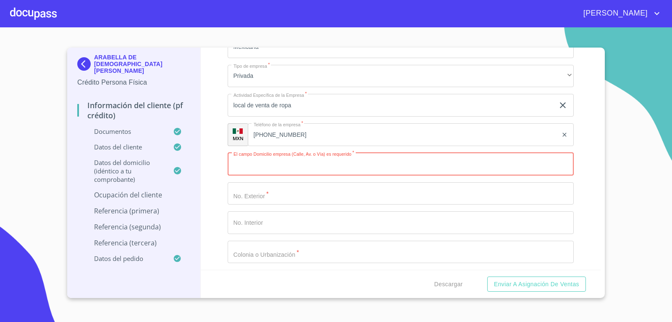
click at [285, 161] on input "Documento de identificación.   *" at bounding box center [401, 164] width 347 height 23
type input "s"
type input "SAN PABLO"
click at [298, 198] on input "Documento de identificación.   *" at bounding box center [401, 193] width 347 height 23
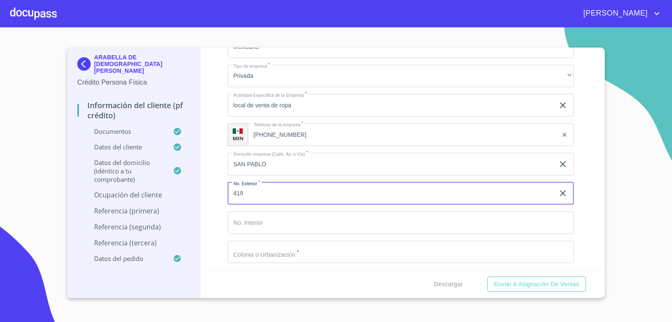
scroll to position [3825, 0]
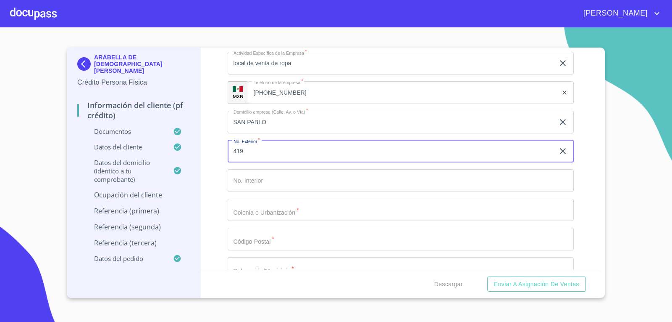
type input "419"
click at [293, 217] on input "Documento de identificación.   *" at bounding box center [401, 209] width 347 height 23
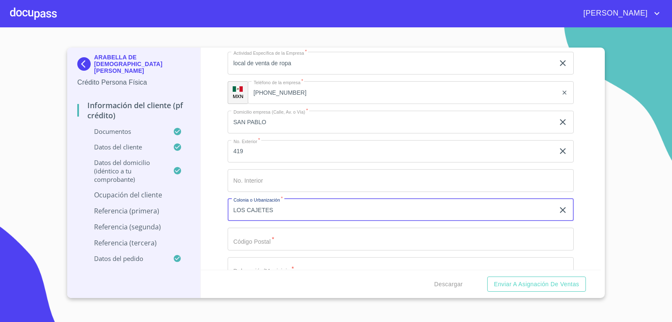
type input "LOS CAJETES"
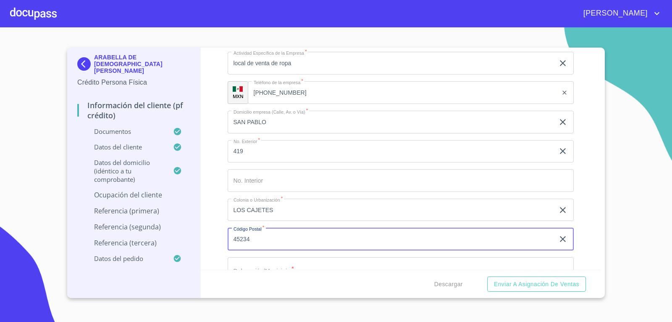
scroll to position [3909, 0]
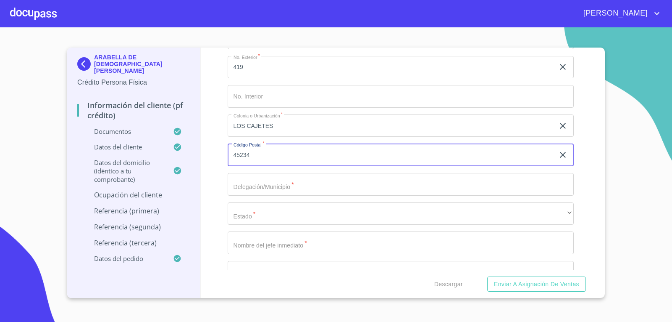
type input "45234"
click at [286, 188] on input "Documento de identificación.   *" at bounding box center [401, 184] width 347 height 23
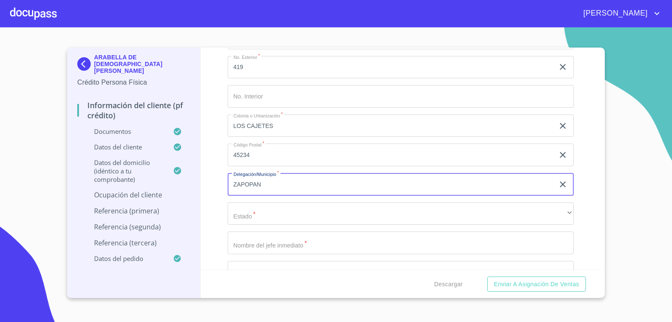
type input "ZAPOPAN"
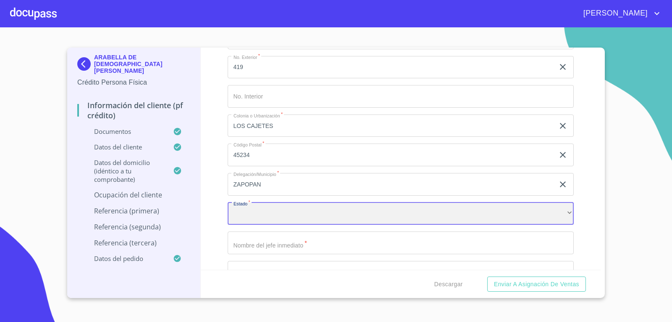
click at [300, 212] on div "​" at bounding box center [401, 213] width 347 height 23
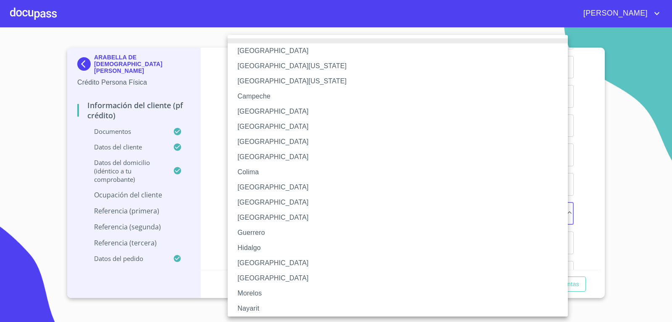
click at [279, 265] on li "[GEOGRAPHIC_DATA]" at bounding box center [401, 262] width 347 height 15
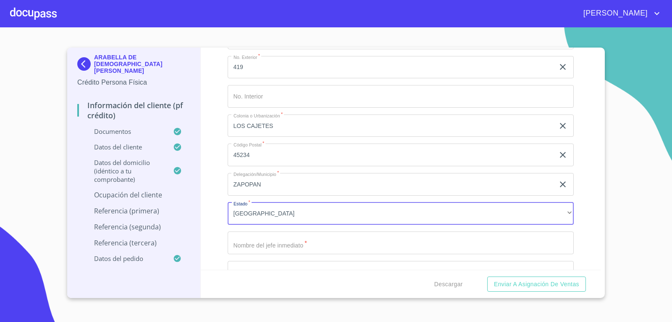
click at [211, 211] on div "Información del cliente (PF crédito) Documentos Documento de identificación.   …" at bounding box center [401, 158] width 401 height 222
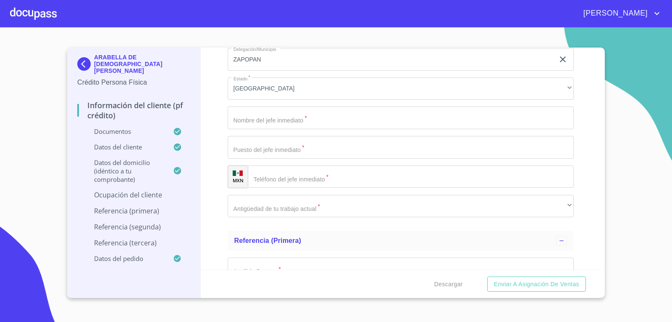
scroll to position [4035, 0]
click at [284, 122] on input "Documento de identificación.   *" at bounding box center [401, 116] width 347 height 23
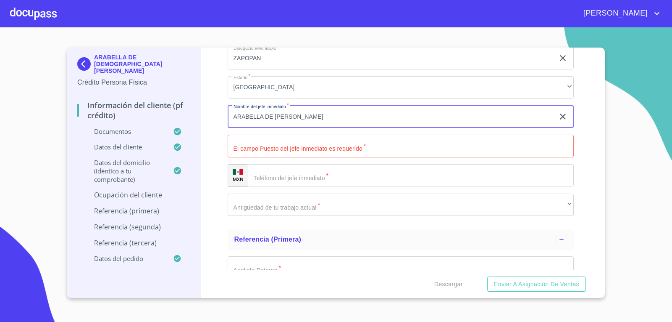
click at [306, 117] on input "ARABELLA DE [PERSON_NAME]" at bounding box center [391, 116] width 327 height 23
type input "ARABELLA DE [DEMOGRAPHIC_DATA][PERSON_NAME]"
click at [211, 140] on div "Información del cliente (PF crédito) Documentos Documento de identificación.   …" at bounding box center [401, 158] width 401 height 222
click at [276, 148] on input "Documento de identificación.   *" at bounding box center [401, 145] width 347 height 23
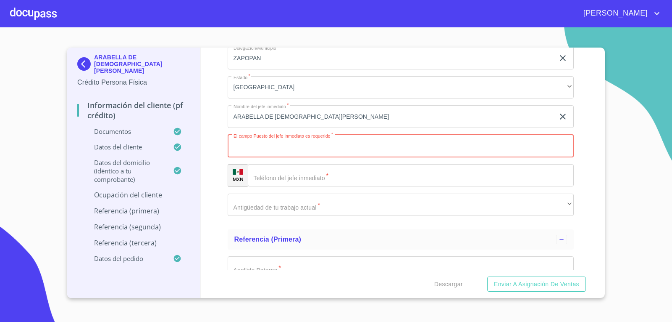
drag, startPoint x: 276, startPoint y: 154, endPoint x: 267, endPoint y: 153, distance: 8.9
click at [276, 154] on input "Documento de identificación.   *" at bounding box center [401, 145] width 347 height 23
click at [488, 276] on button "Enviar a Asignación de Ventas" at bounding box center [537, 284] width 99 height 16
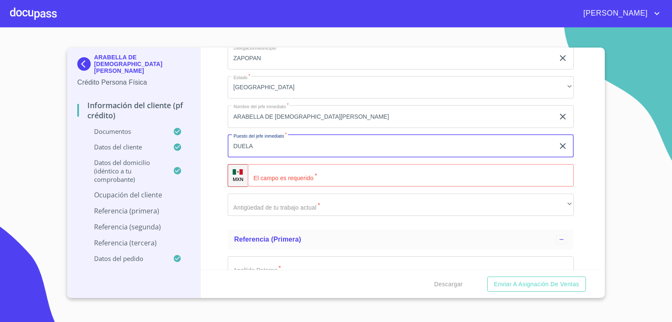
click at [273, 147] on input "DUELA" at bounding box center [391, 145] width 327 height 23
type input "DUEÑA"
click at [278, 176] on input "Documento de identificación.   *" at bounding box center [411, 175] width 327 height 23
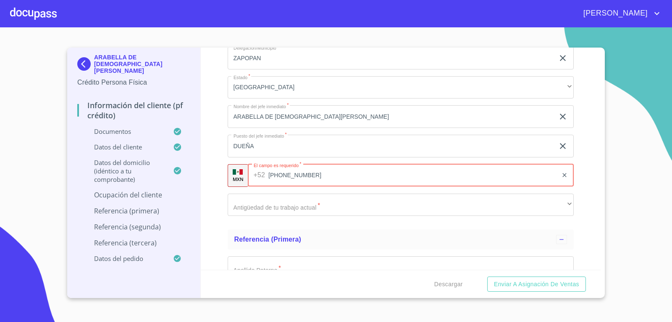
type input "[PHONE_NUMBER]"
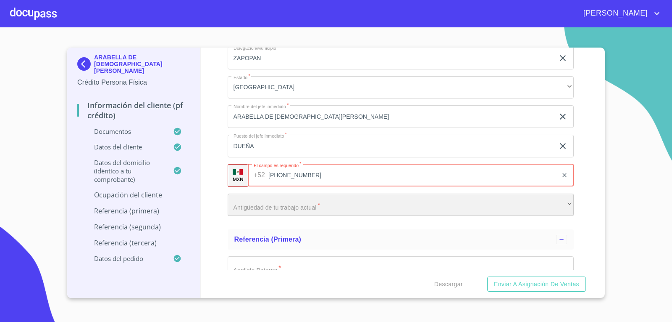
click at [345, 211] on div "​" at bounding box center [401, 204] width 347 height 23
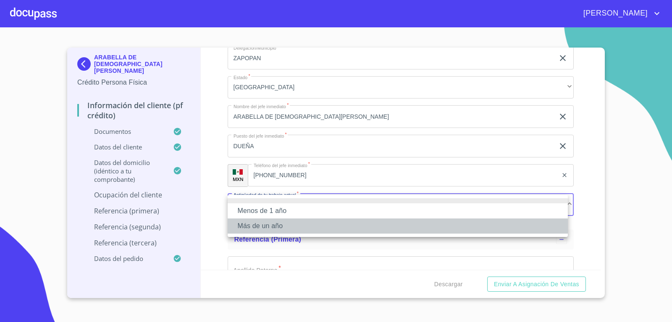
click at [290, 224] on li "Más de un año" at bounding box center [398, 225] width 340 height 15
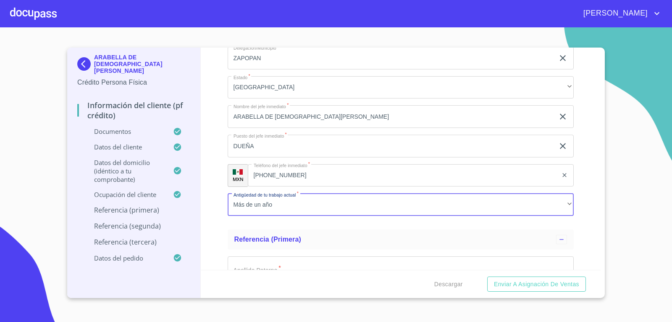
click at [223, 204] on div "Información del cliente (PF crédito) Documentos Documento de identificación.   …" at bounding box center [401, 158] width 401 height 222
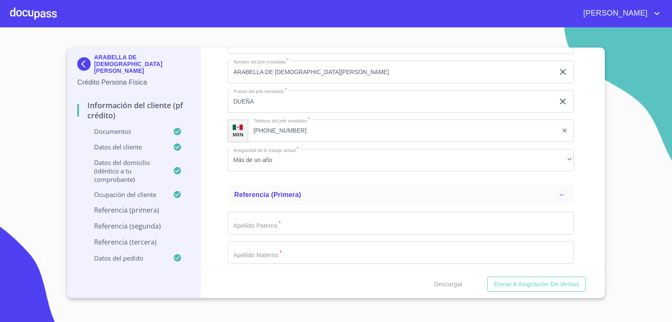
scroll to position [4119, 0]
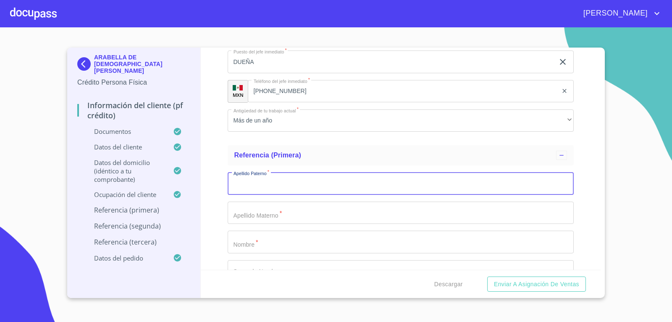
click at [285, 187] on input "Documento de identificación.   *" at bounding box center [401, 183] width 347 height 23
drag, startPoint x: 283, startPoint y: 187, endPoint x: 269, endPoint y: 187, distance: 13.9
click at [269, 187] on input "Documento de identificación.   *" at bounding box center [401, 183] width 347 height 23
type input "MENDEZ"
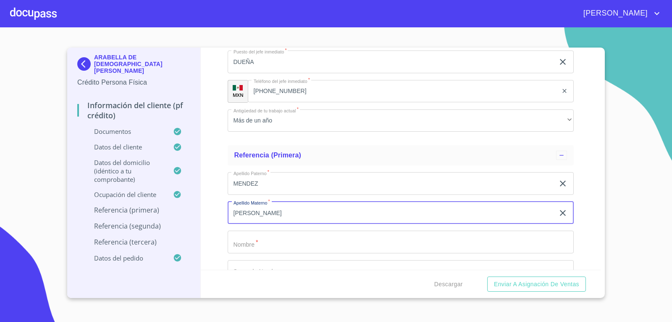
type input "[PERSON_NAME]"
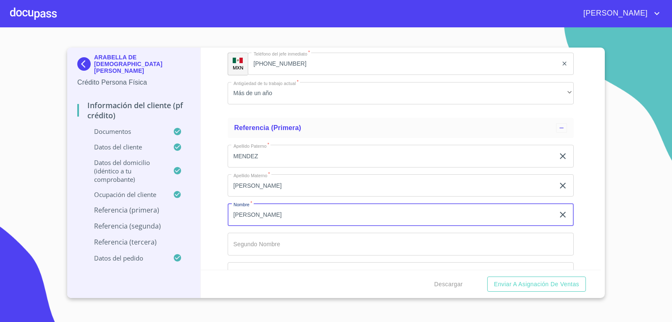
scroll to position [4161, 0]
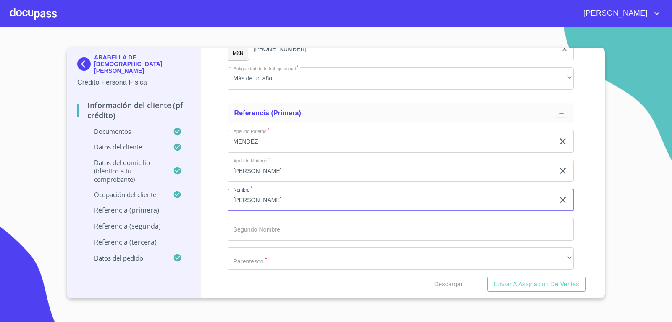
type input "[PERSON_NAME]"
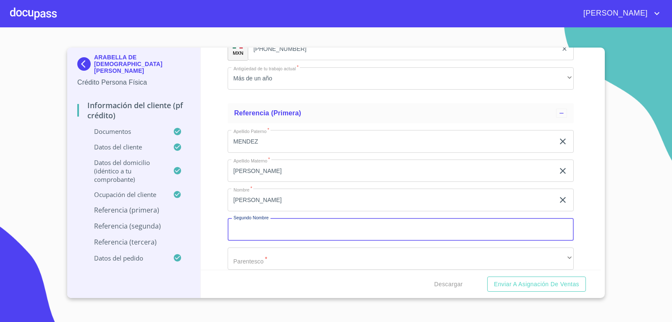
click at [287, 227] on input "Documento de identificación.   *" at bounding box center [401, 229] width 347 height 23
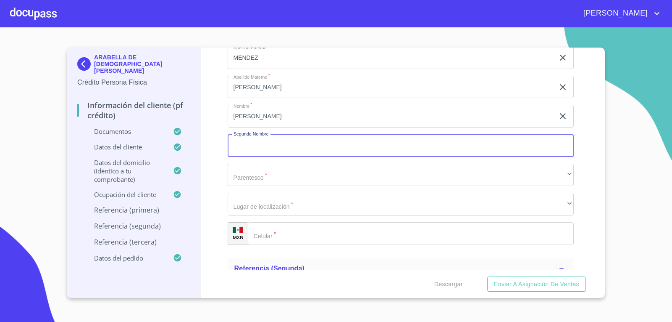
scroll to position [4245, 0]
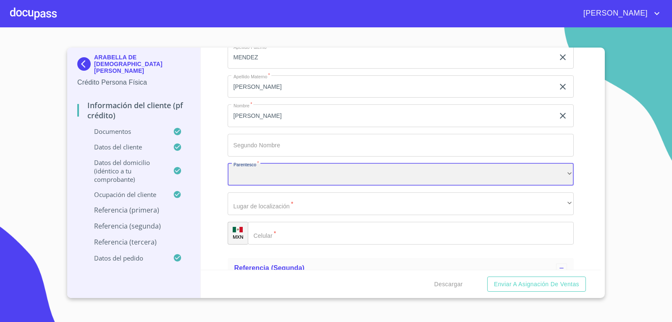
click at [298, 177] on div "​" at bounding box center [401, 174] width 347 height 23
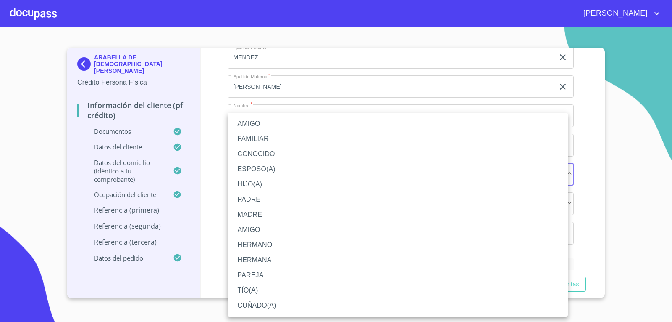
click at [289, 126] on li "AMIGO" at bounding box center [398, 123] width 340 height 15
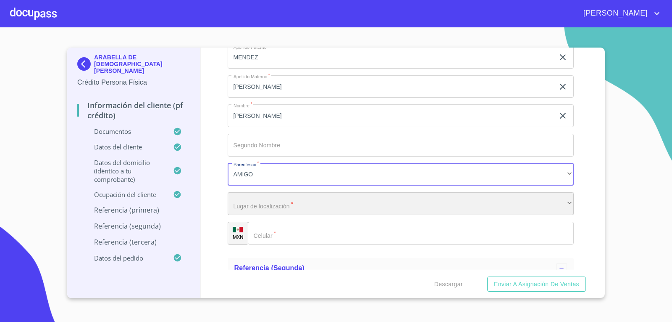
click at [295, 199] on div "​" at bounding box center [401, 203] width 347 height 23
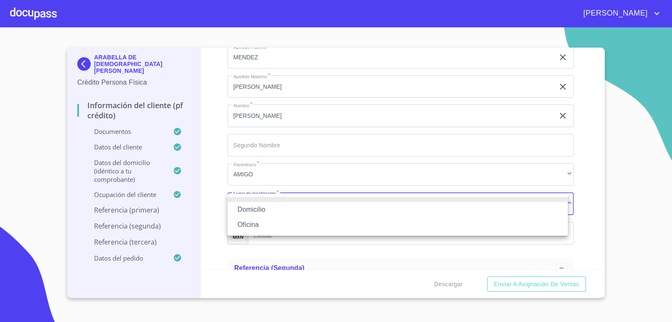
click at [297, 204] on li "Domicilio" at bounding box center [398, 209] width 340 height 15
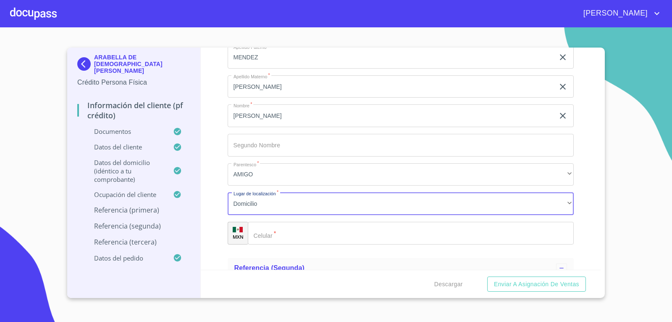
click at [333, 226] on input "Documento de identificación.   *" at bounding box center [411, 232] width 327 height 23
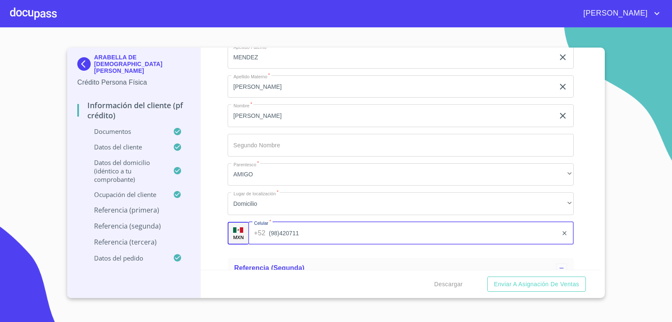
click at [327, 234] on input "(98)420711" at bounding box center [413, 232] width 289 height 23
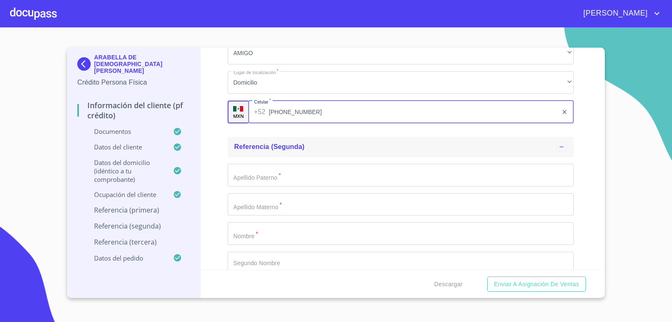
scroll to position [4371, 0]
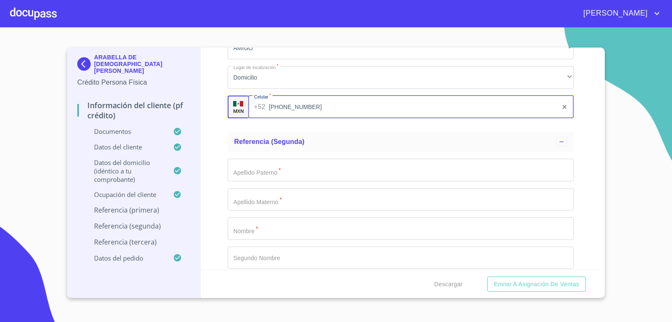
type input "[PHONE_NUMBER]"
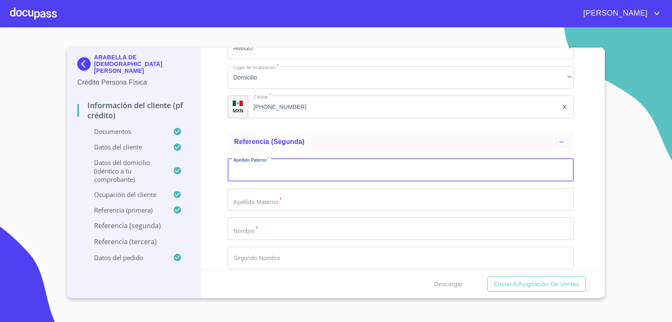
click at [274, 164] on input "Documento de identificación.   *" at bounding box center [401, 169] width 347 height 23
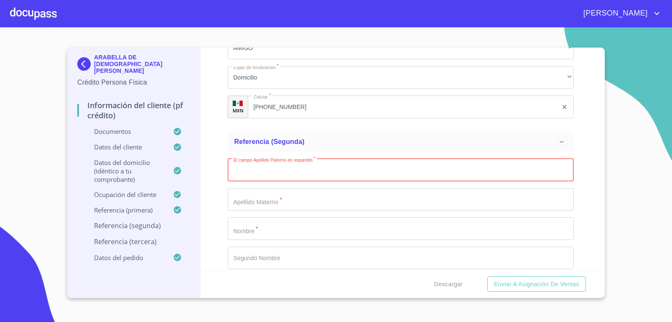
click at [39, 6] on div at bounding box center [33, 13] width 47 height 27
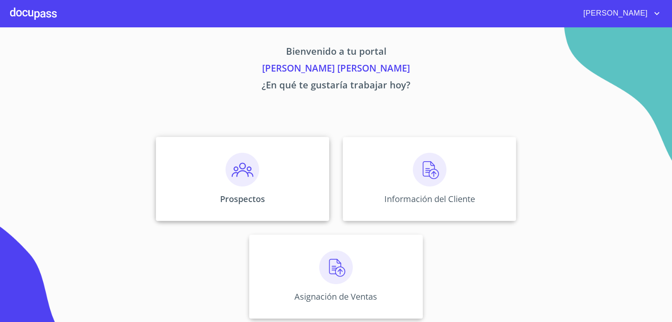
click at [239, 173] on img at bounding box center [243, 170] width 34 height 34
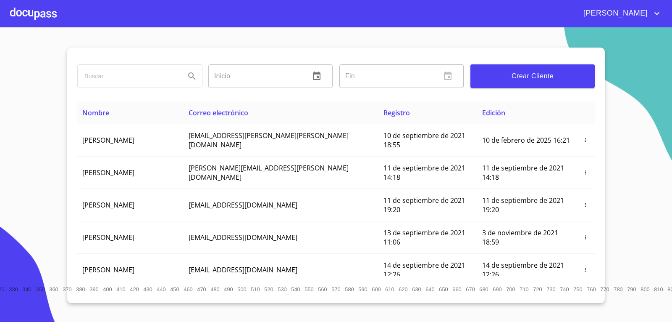
click at [45, 9] on div at bounding box center [33, 13] width 47 height 27
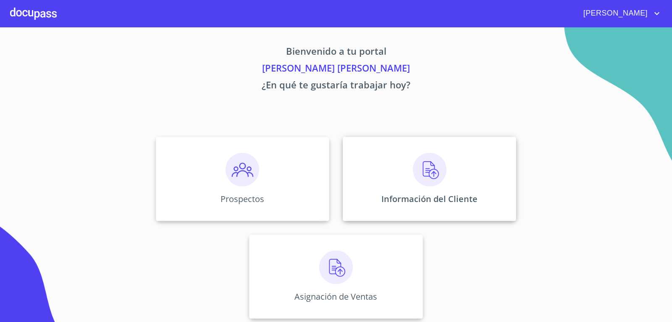
click at [436, 169] on img at bounding box center [430, 170] width 34 height 34
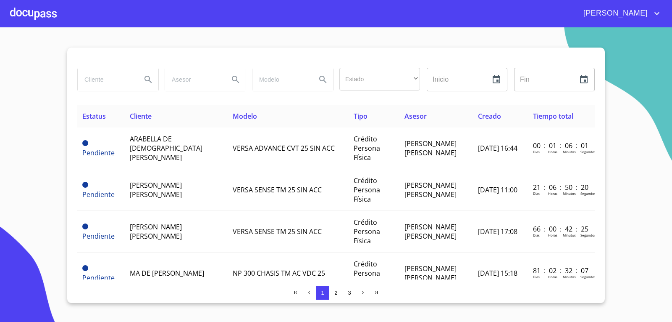
click at [42, 8] on div at bounding box center [33, 13] width 47 height 27
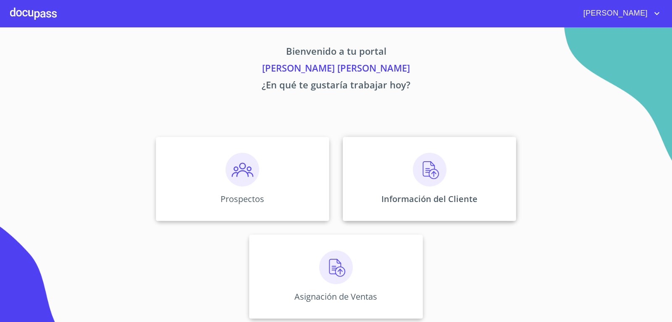
click at [413, 169] on img at bounding box center [430, 170] width 34 height 34
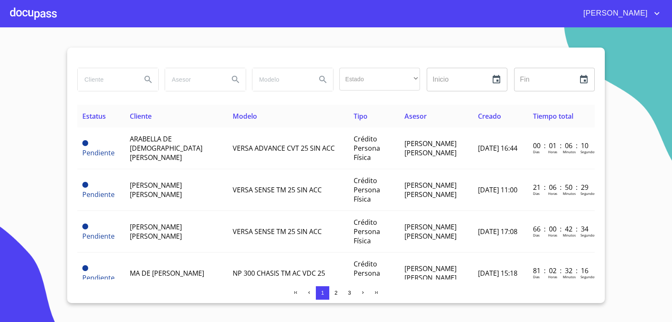
click at [100, 82] on input "search" at bounding box center [106, 79] width 57 height 23
type input "[PERSON_NAME]"
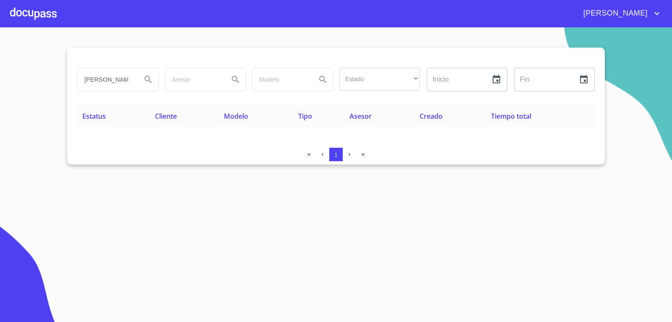
click at [48, 10] on div at bounding box center [33, 13] width 47 height 27
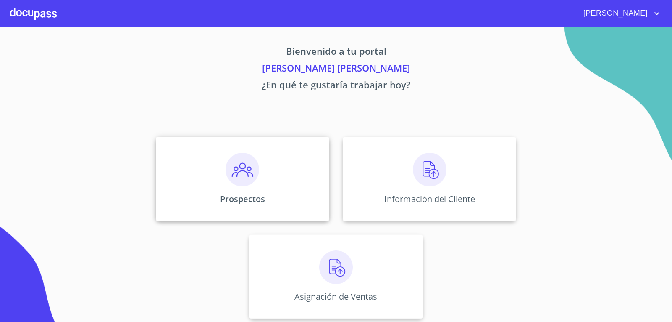
click at [243, 179] on img at bounding box center [243, 170] width 34 height 34
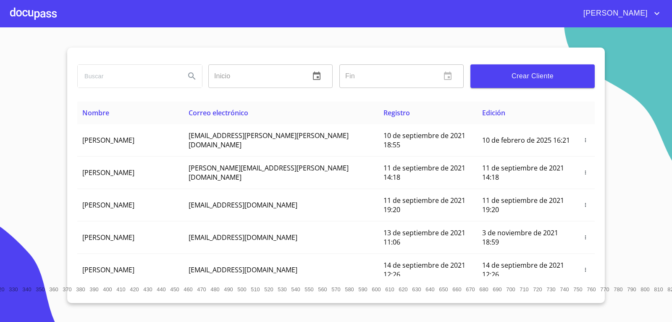
click at [45, 21] on div at bounding box center [33, 13] width 47 height 27
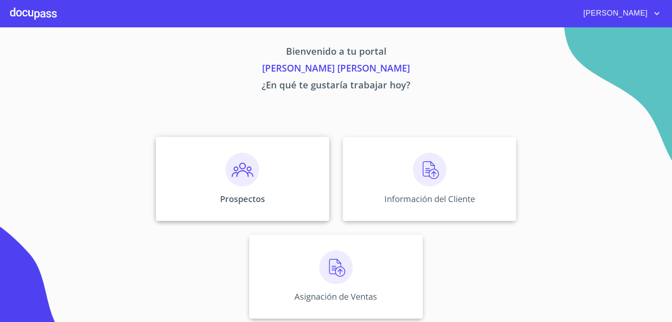
click at [233, 175] on img at bounding box center [243, 170] width 34 height 34
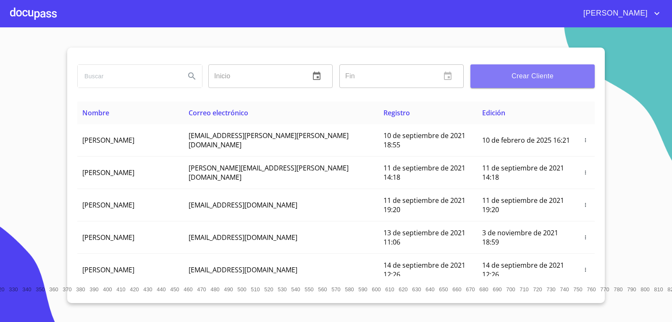
click at [517, 81] on span "Crear Cliente" at bounding box center [532, 76] width 111 height 12
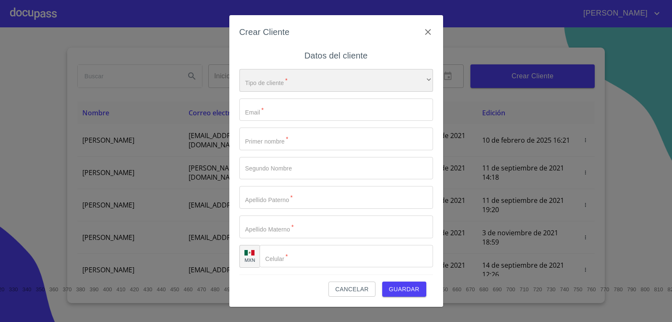
click at [331, 83] on div "​" at bounding box center [337, 80] width 194 height 23
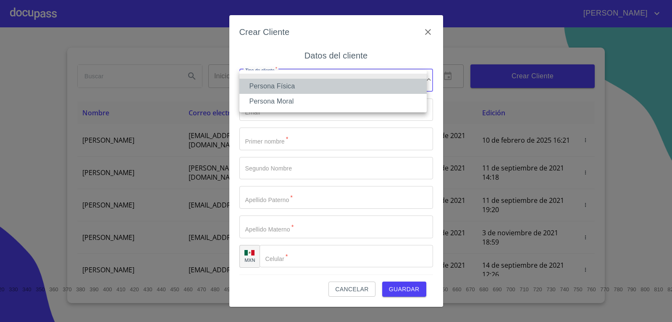
click at [320, 88] on li "Persona Física" at bounding box center [333, 86] width 187 height 15
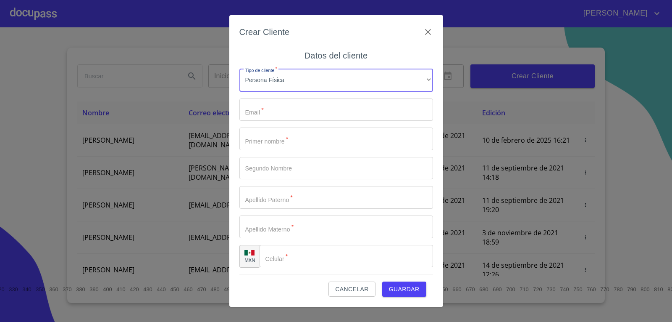
click at [314, 111] on input "Tipo de cliente   *" at bounding box center [337, 109] width 194 height 23
type input "C"
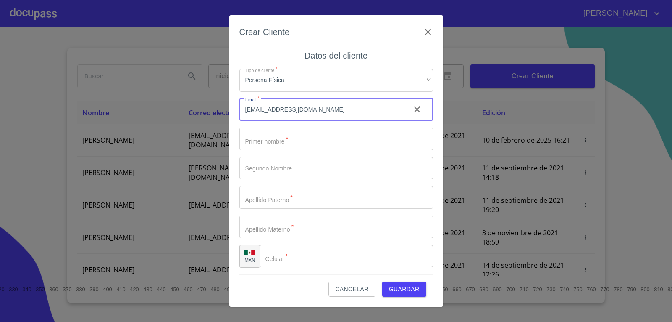
type input "[EMAIL_ADDRESS][DOMAIN_NAME]"
click at [341, 143] on input "Tipo de cliente   *" at bounding box center [337, 138] width 194 height 23
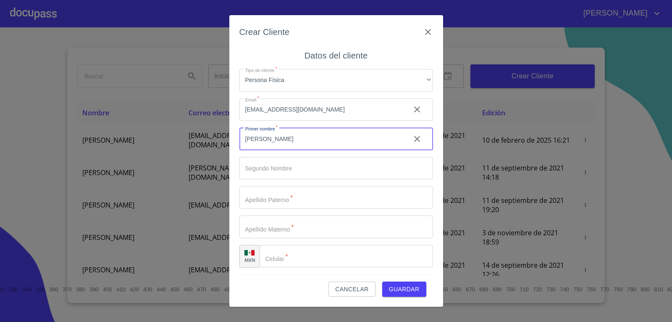
type input "[PERSON_NAME]"
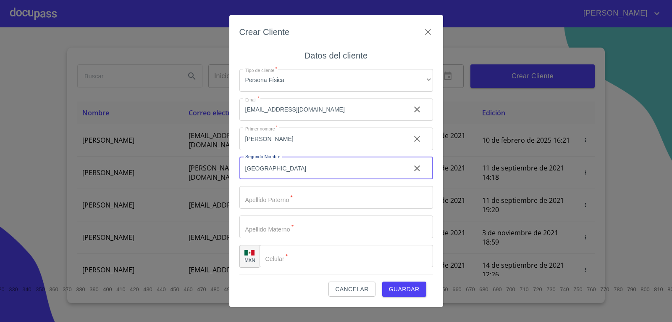
type input "[GEOGRAPHIC_DATA]"
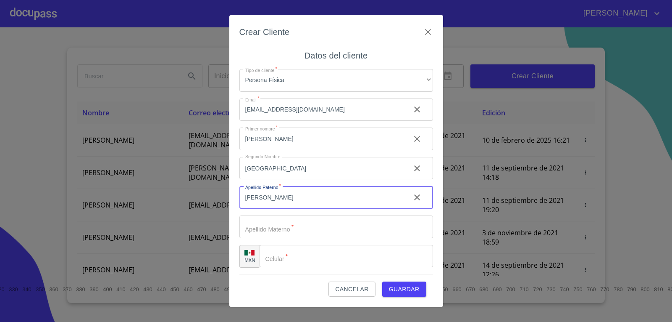
type input "[PERSON_NAME]"
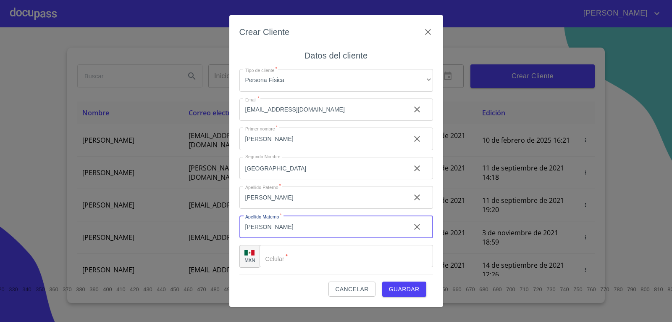
type input "[PERSON_NAME]"
click at [306, 258] on input "Tipo de cliente   *" at bounding box center [347, 256] width 174 height 23
type input "[PHONE_NUMBER]"
click at [404, 291] on span "Guardar" at bounding box center [404, 289] width 31 height 11
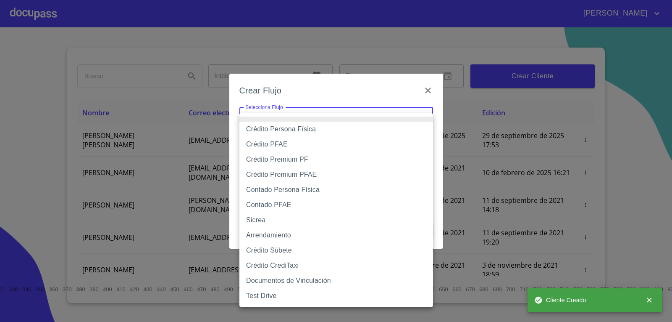
click at [269, 120] on body "[PERSON_NAME] ​ Fin ​ Crear Cliente Nombre Correo electrónico Registro Edición …" at bounding box center [336, 161] width 672 height 322
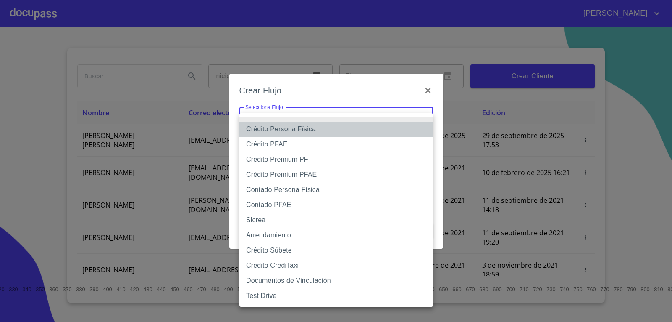
click at [294, 129] on li "Crédito Persona Física" at bounding box center [337, 128] width 194 height 15
type input "6009fb3c7d1714eb8809aa97"
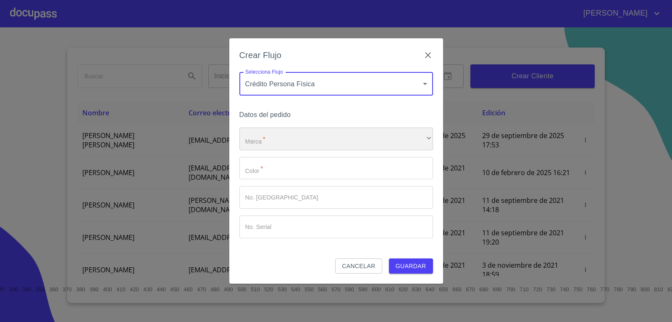
click at [296, 140] on div "​" at bounding box center [337, 138] width 194 height 23
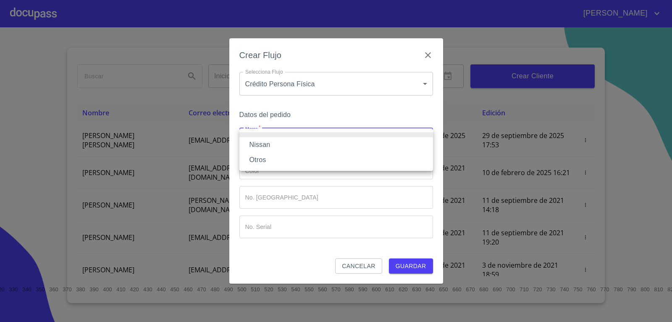
click at [294, 143] on li "Nissan" at bounding box center [337, 144] width 194 height 15
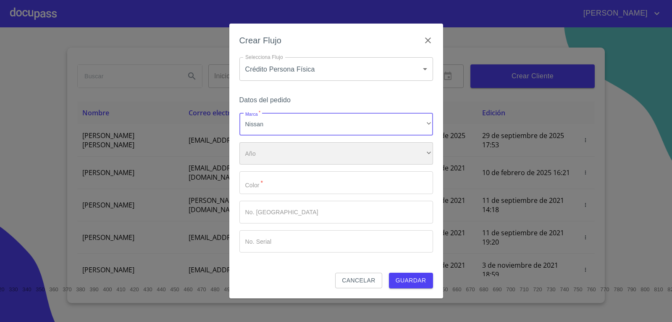
click at [288, 157] on div "​" at bounding box center [337, 153] width 194 height 23
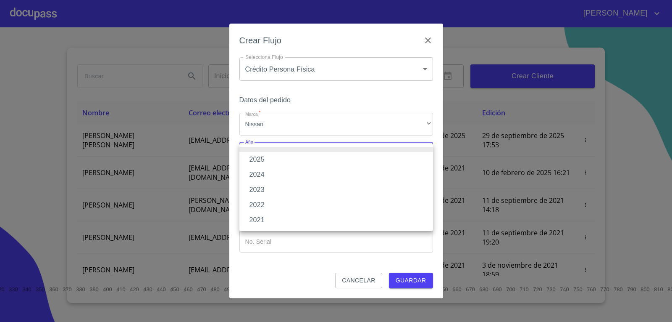
click at [293, 160] on li "2025" at bounding box center [337, 159] width 194 height 15
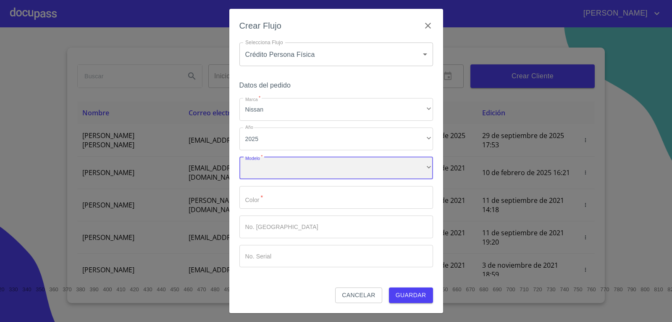
click at [296, 163] on div "​" at bounding box center [337, 168] width 194 height 23
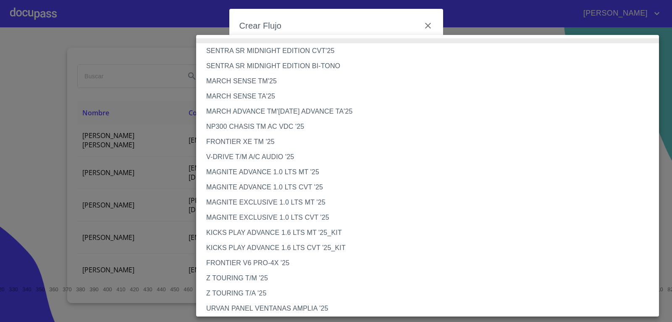
click at [269, 158] on li "V-DRIVE T/M A/C AUDIO '25" at bounding box center [430, 156] width 469 height 15
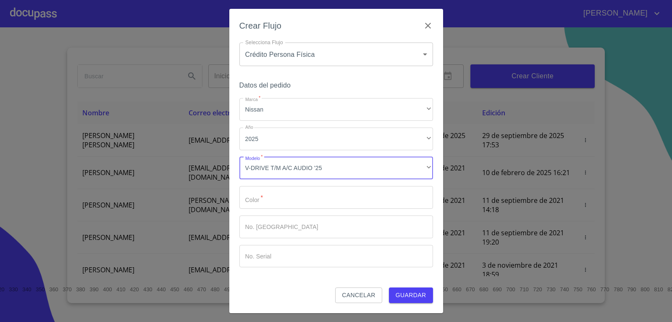
click at [299, 191] on input "Marca   *" at bounding box center [337, 197] width 194 height 23
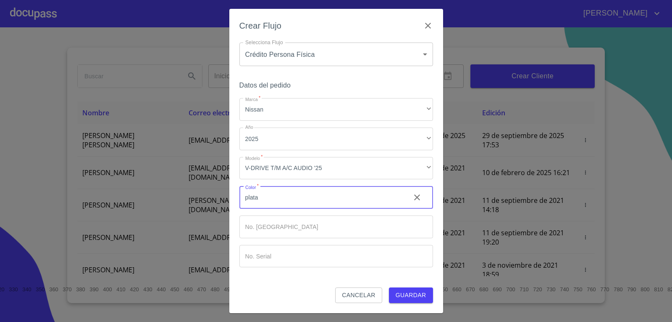
type input "plata"
click at [417, 289] on button "Guardar" at bounding box center [411, 295] width 44 height 16
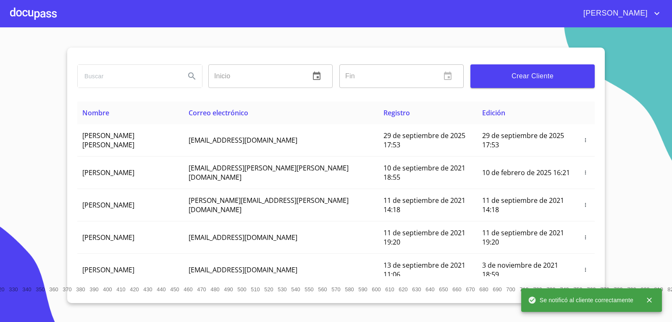
click at [35, 16] on div at bounding box center [33, 13] width 47 height 27
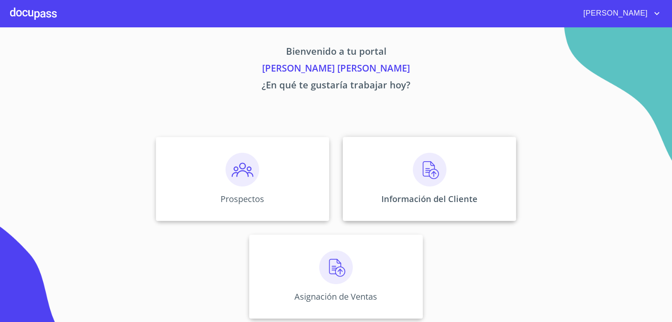
click at [422, 186] on div "Información del Cliente" at bounding box center [430, 179] width 174 height 84
click at [416, 166] on img at bounding box center [430, 170] width 34 height 34
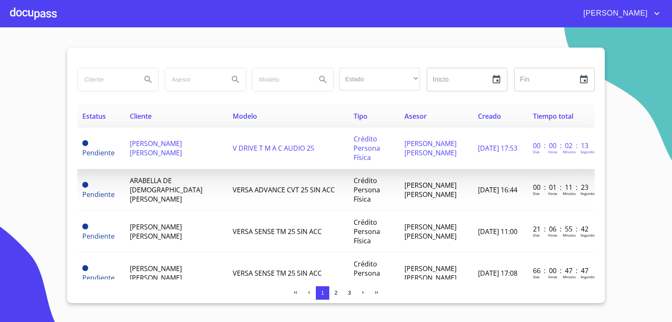
click at [153, 153] on span "[PERSON_NAME] [PERSON_NAME]" at bounding box center [156, 148] width 52 height 18
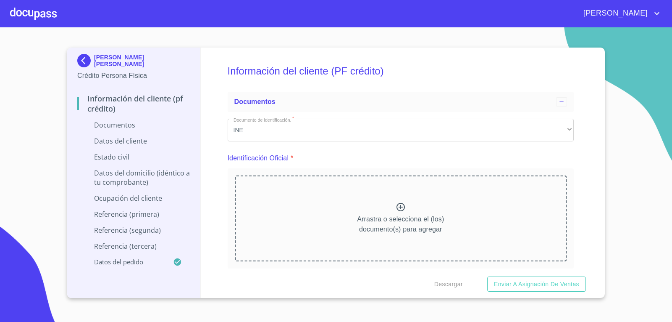
click at [396, 206] on icon at bounding box center [401, 207] width 10 height 10
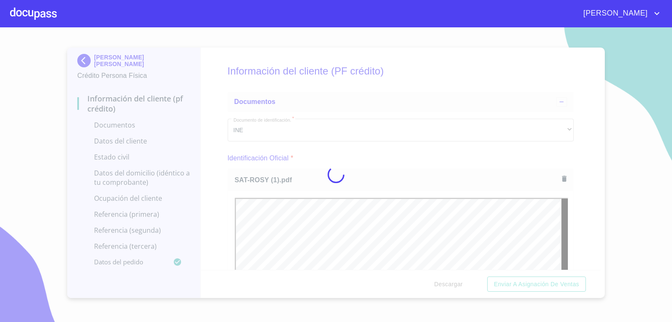
click at [562, 179] on icon "button" at bounding box center [564, 178] width 5 height 6
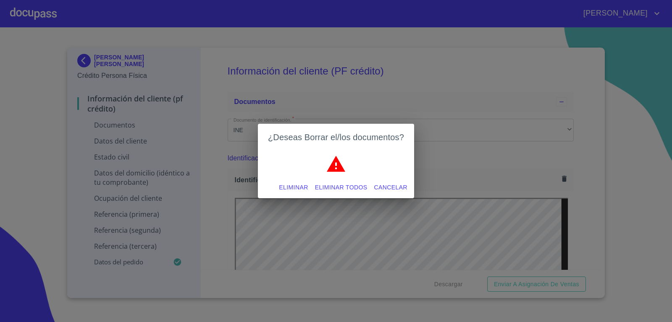
click at [287, 188] on span "Eliminar" at bounding box center [293, 187] width 29 height 11
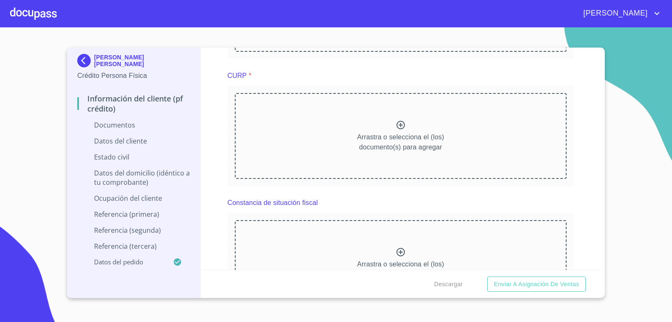
scroll to position [883, 0]
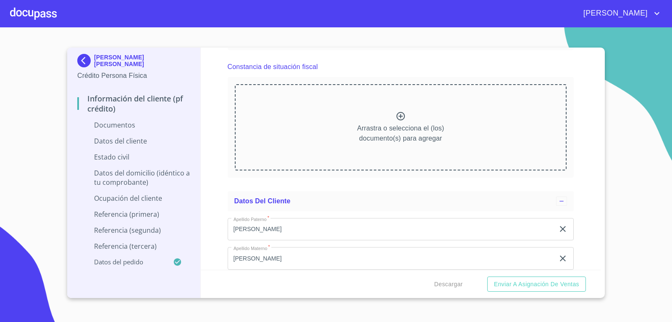
click at [396, 119] on icon at bounding box center [401, 116] width 10 height 10
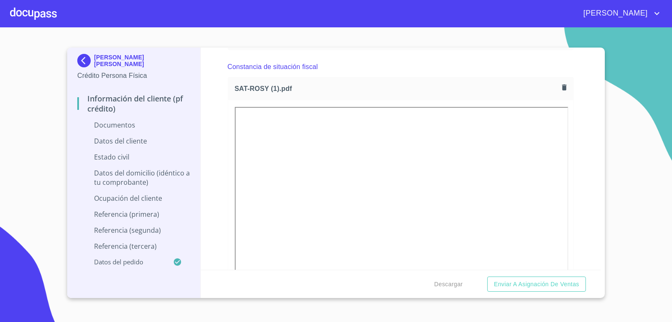
click at [588, 222] on div "Información del cliente (PF crédito) Documentos Documento de identificación.   …" at bounding box center [401, 158] width 401 height 222
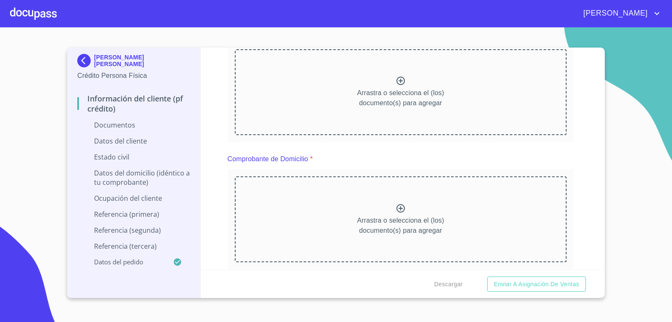
scroll to position [0, 0]
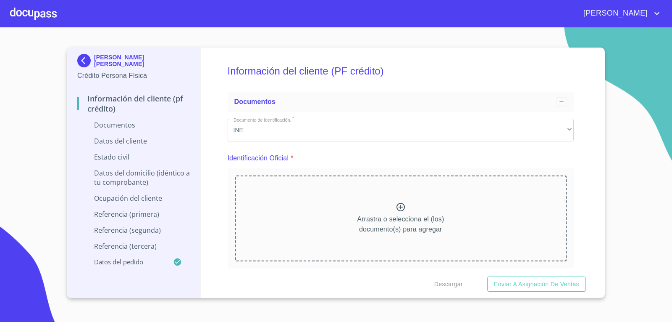
click at [397, 209] on icon at bounding box center [401, 207] width 10 height 10
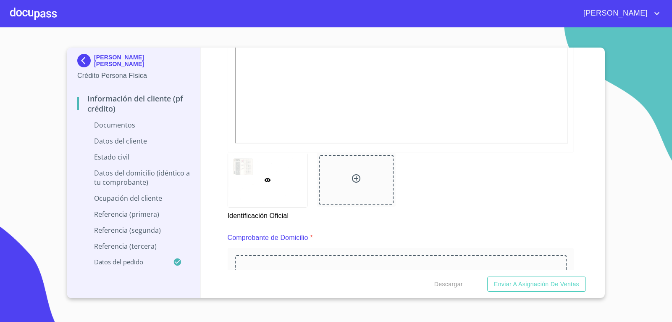
scroll to position [336, 0]
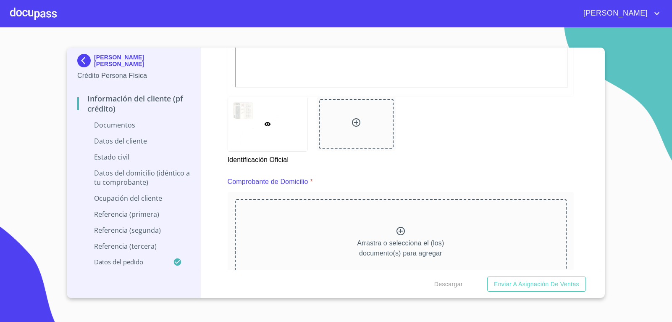
click at [351, 124] on icon at bounding box center [356, 122] width 10 height 10
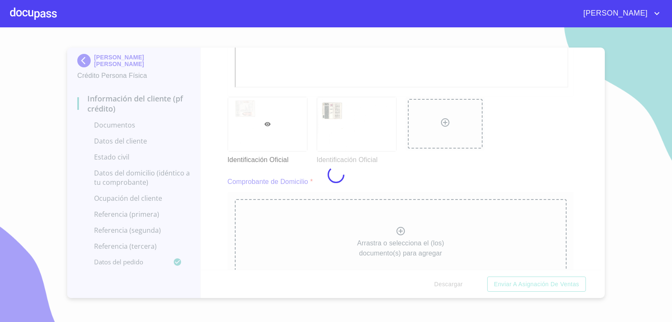
click at [563, 145] on div at bounding box center [336, 174] width 672 height 294
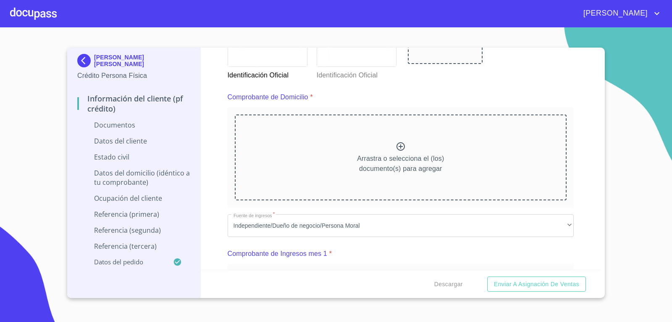
scroll to position [420, 0]
click at [397, 148] on icon at bounding box center [401, 146] width 8 height 8
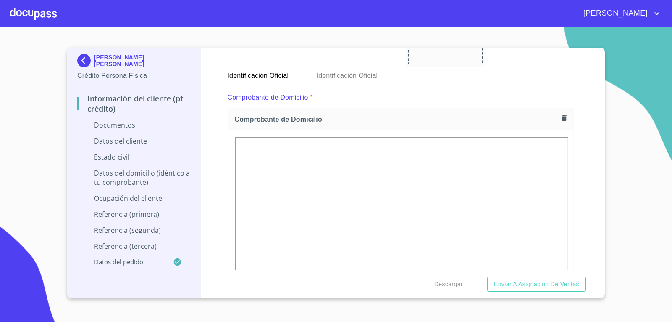
click at [590, 191] on div "Información del cliente (PF crédito) Documentos Documento de identificación.   …" at bounding box center [401, 158] width 401 height 222
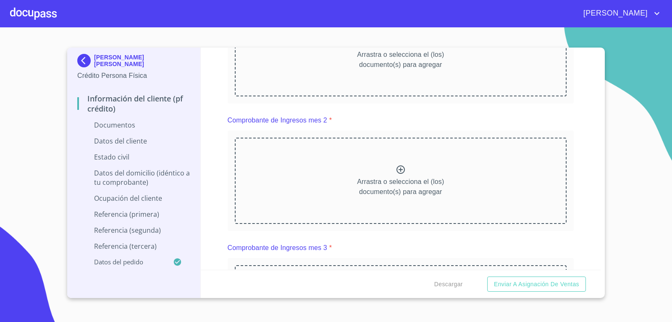
scroll to position [925, 0]
click at [398, 169] on icon at bounding box center [401, 168] width 8 height 8
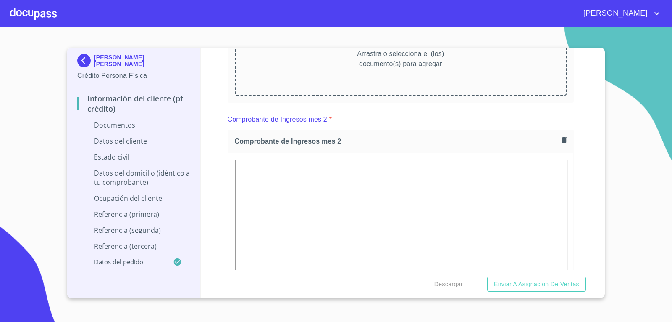
click at [591, 220] on div "Información del cliente (PF crédito) Documentos Documento de identificación.   …" at bounding box center [401, 158] width 401 height 222
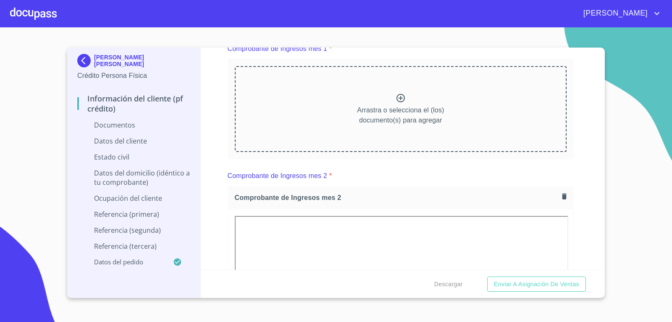
scroll to position [883, 0]
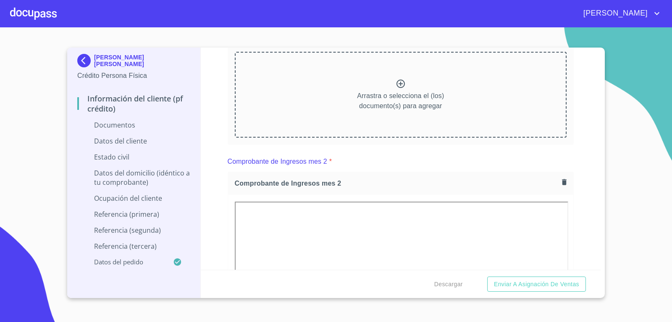
click at [399, 81] on icon at bounding box center [401, 84] width 10 height 10
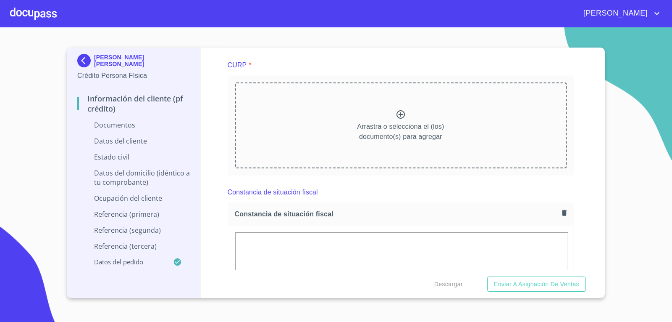
scroll to position [1681, 0]
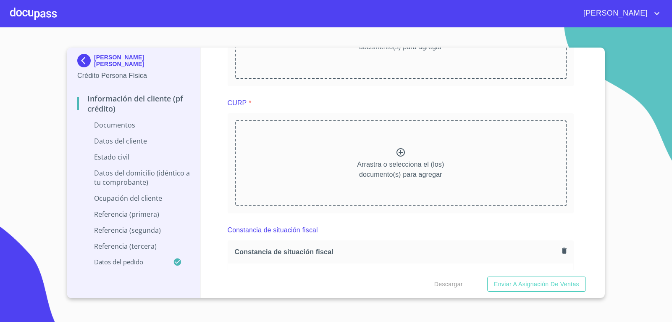
click at [392, 154] on div "Arrastra o selecciona el (los) documento(s) para agregar" at bounding box center [401, 163] width 332 height 86
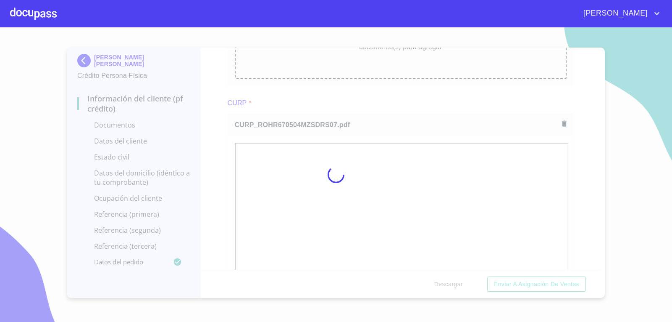
click at [45, 171] on div at bounding box center [336, 174] width 672 height 294
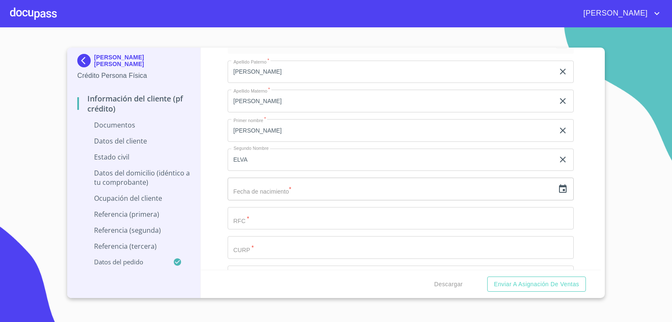
scroll to position [2470, 0]
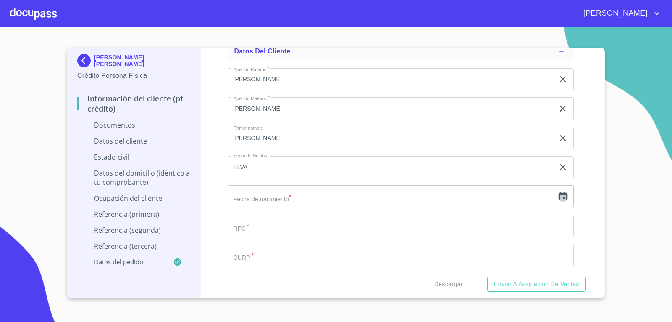
click at [559, 198] on icon "button" at bounding box center [563, 196] width 8 height 8
